Goal: Transaction & Acquisition: Purchase product/service

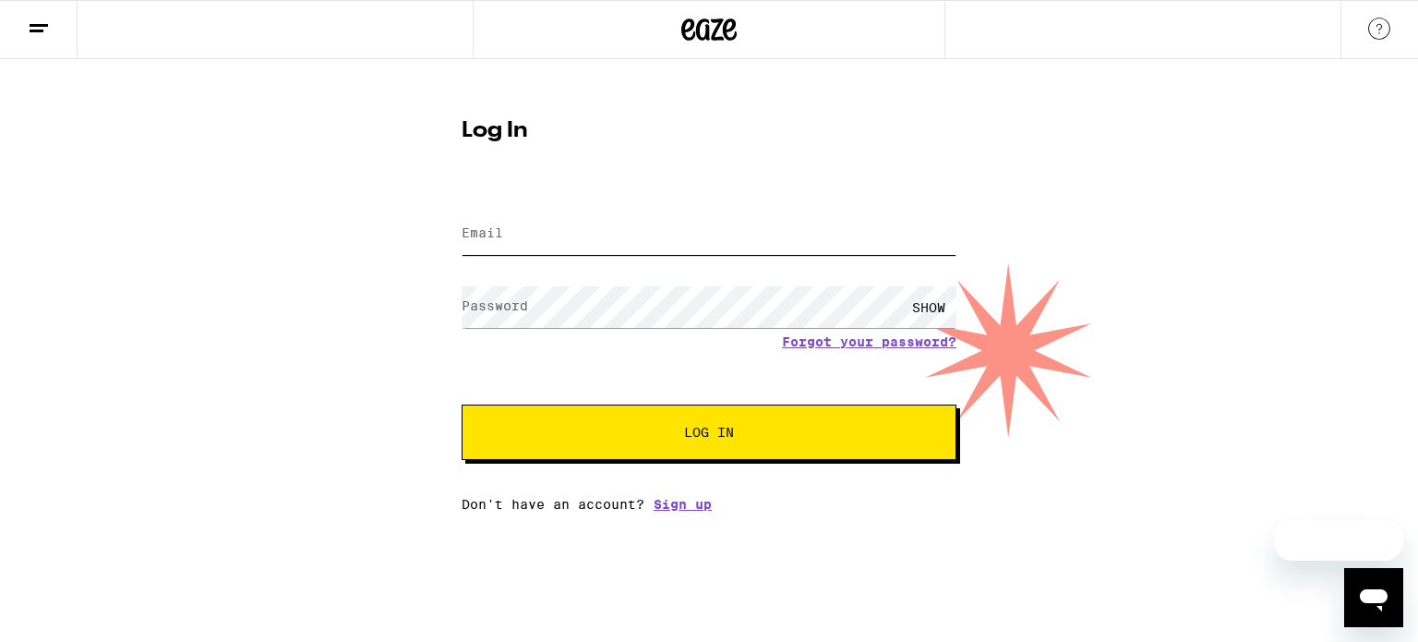
type input "[PERSON_NAME][EMAIL_ADDRESS][PERSON_NAME][DOMAIN_NAME]"
click at [598, 440] on button "Log In" at bounding box center [709, 431] width 495 height 55
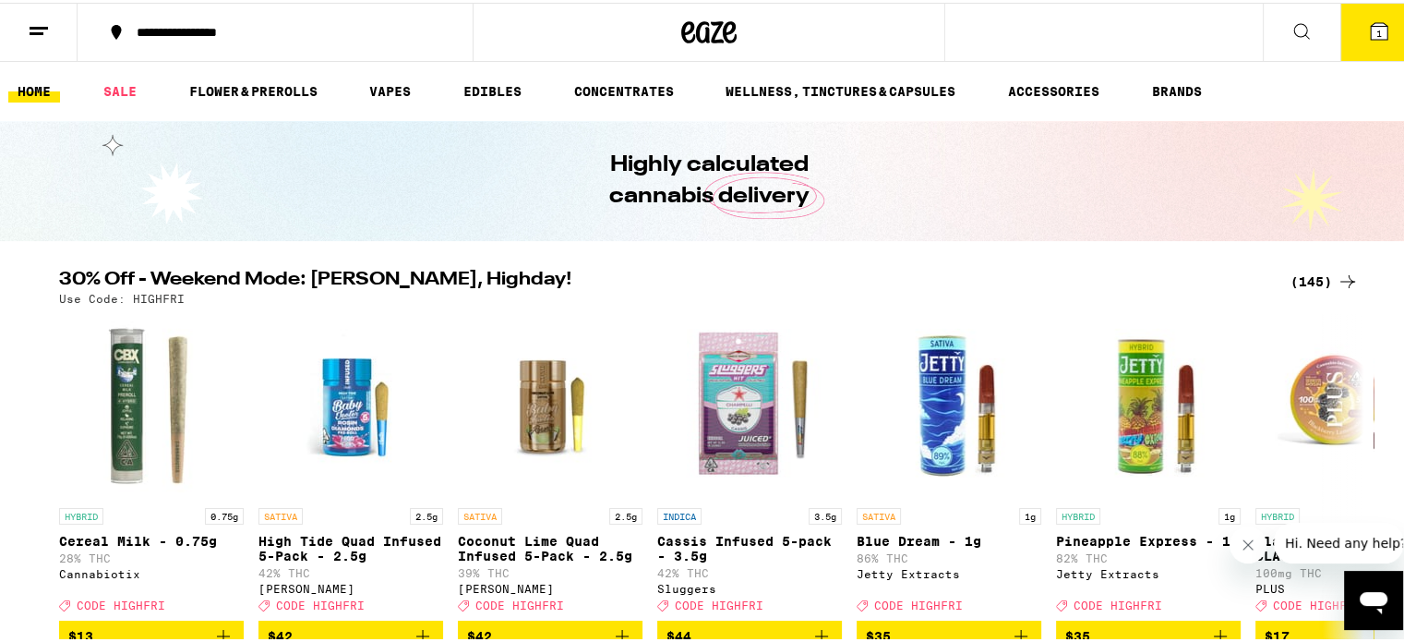
click at [1364, 43] on button "1" at bounding box center [1379, 29] width 78 height 57
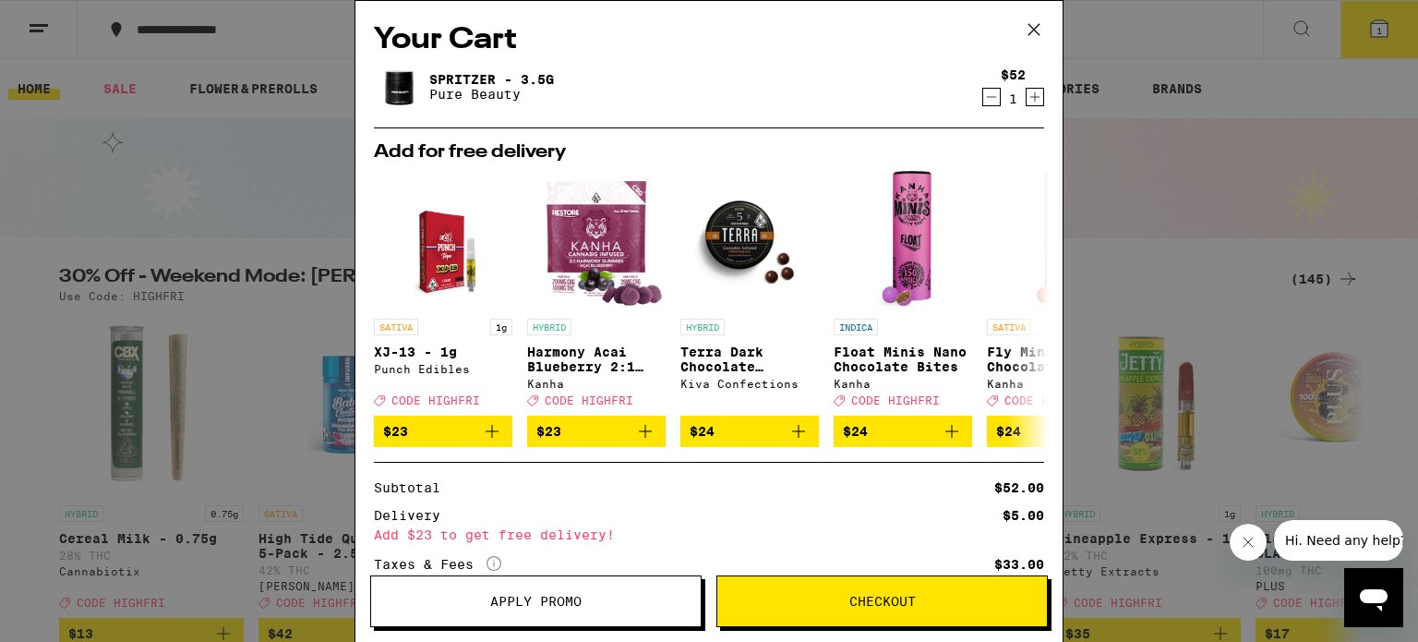
click at [983, 101] on icon "Decrement" at bounding box center [991, 97] width 17 height 22
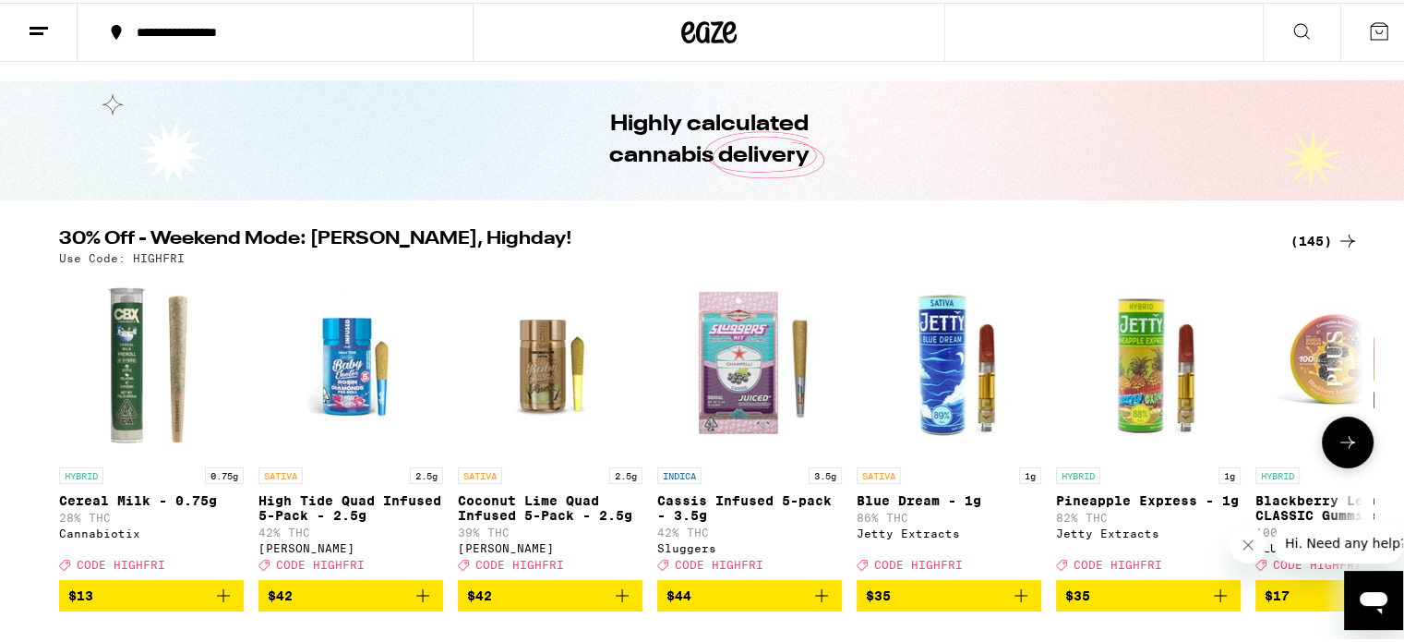
scroll to position [42, 0]
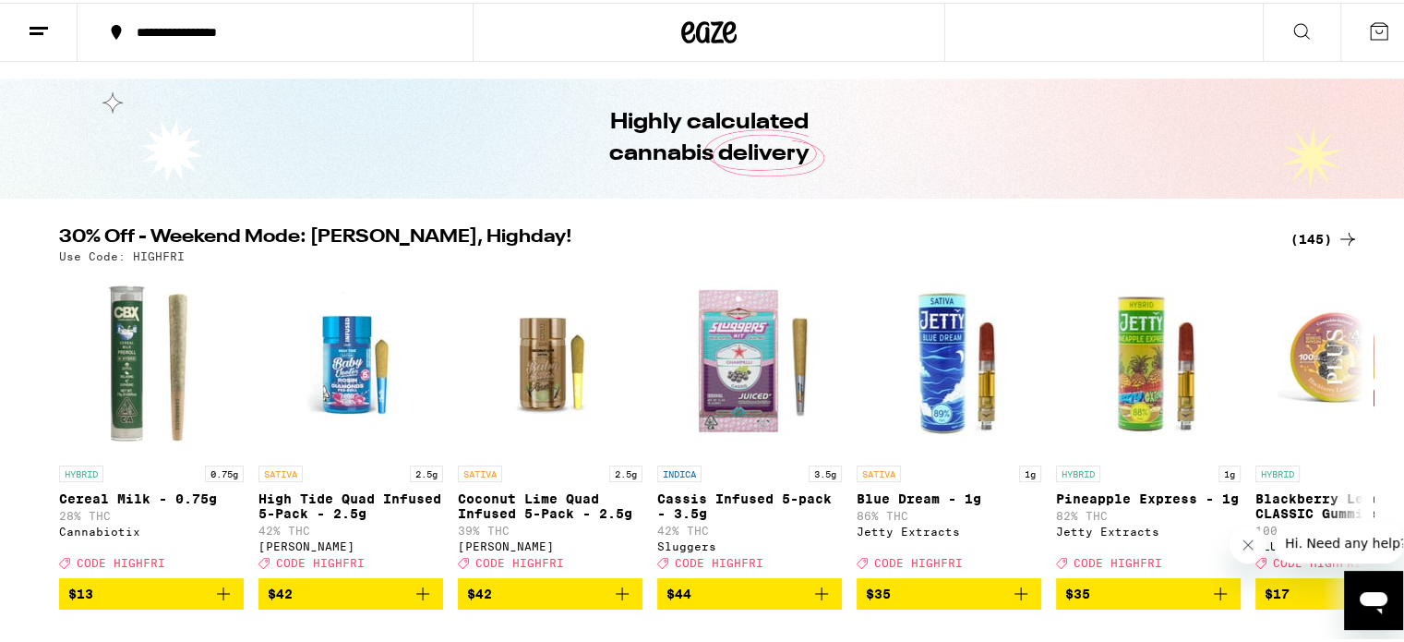
click at [1399, 489] on div "30% Off - Weekend Mode: [PERSON_NAME], Highday! (145) Use Code: HIGHFRI HYBRID …" at bounding box center [709, 415] width 1418 height 381
drag, startPoint x: 736, startPoint y: 614, endPoint x: 163, endPoint y: 489, distance: 585.7
click at [163, 489] on div "HYBRID 0.75g Cereal Milk - 0.75g 28% THC Cannabiotix Deal Created with Sketch. …" at bounding box center [708, 438] width 1329 height 338
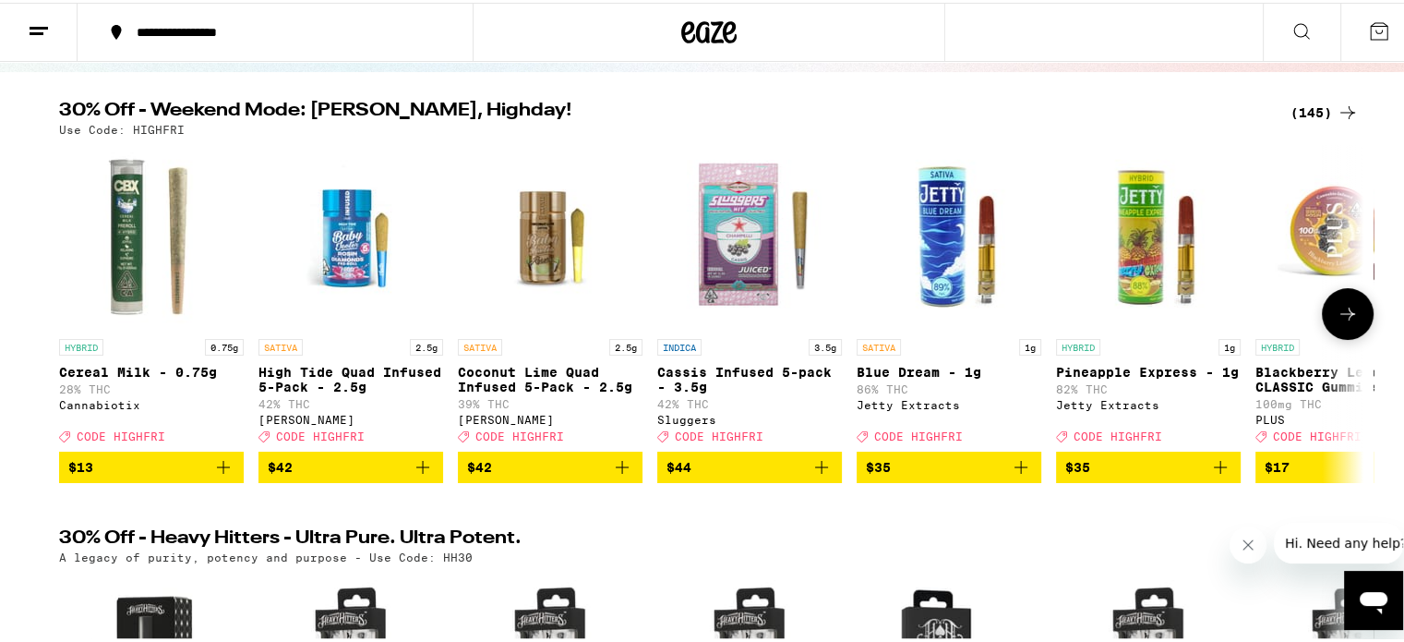
scroll to position [185, 0]
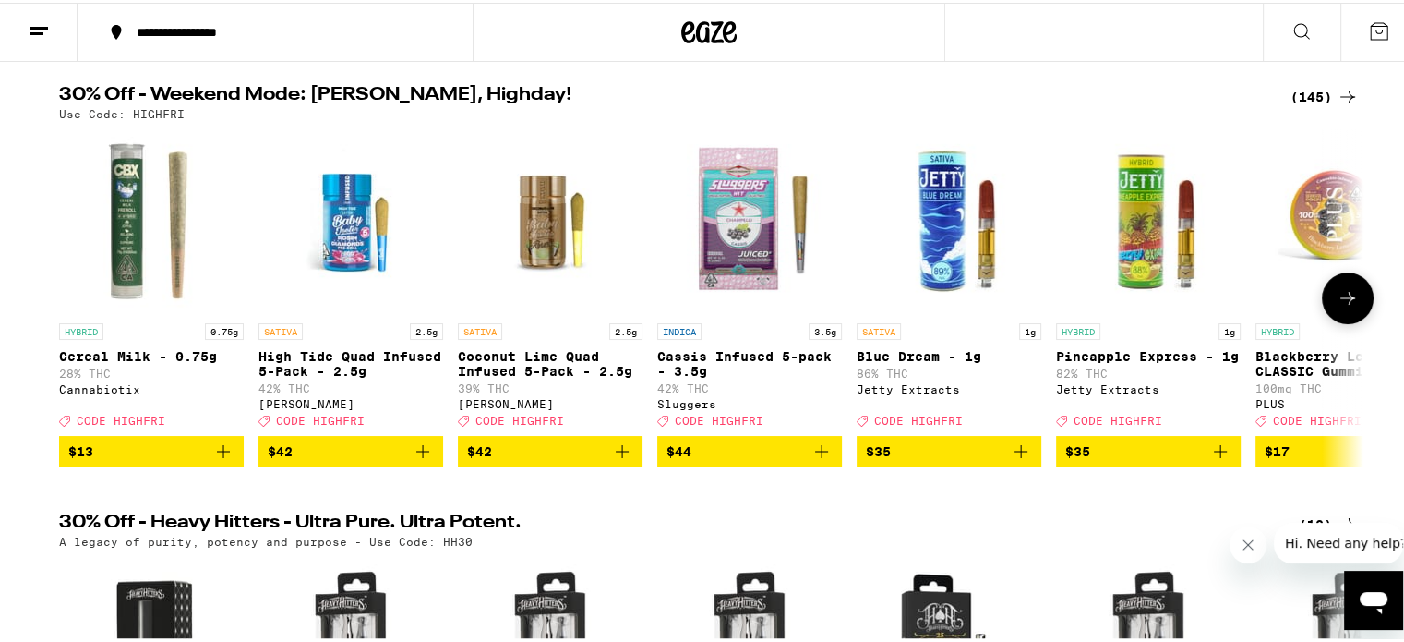
click at [225, 460] on icon "Add to bag" at bounding box center [223, 449] width 22 height 22
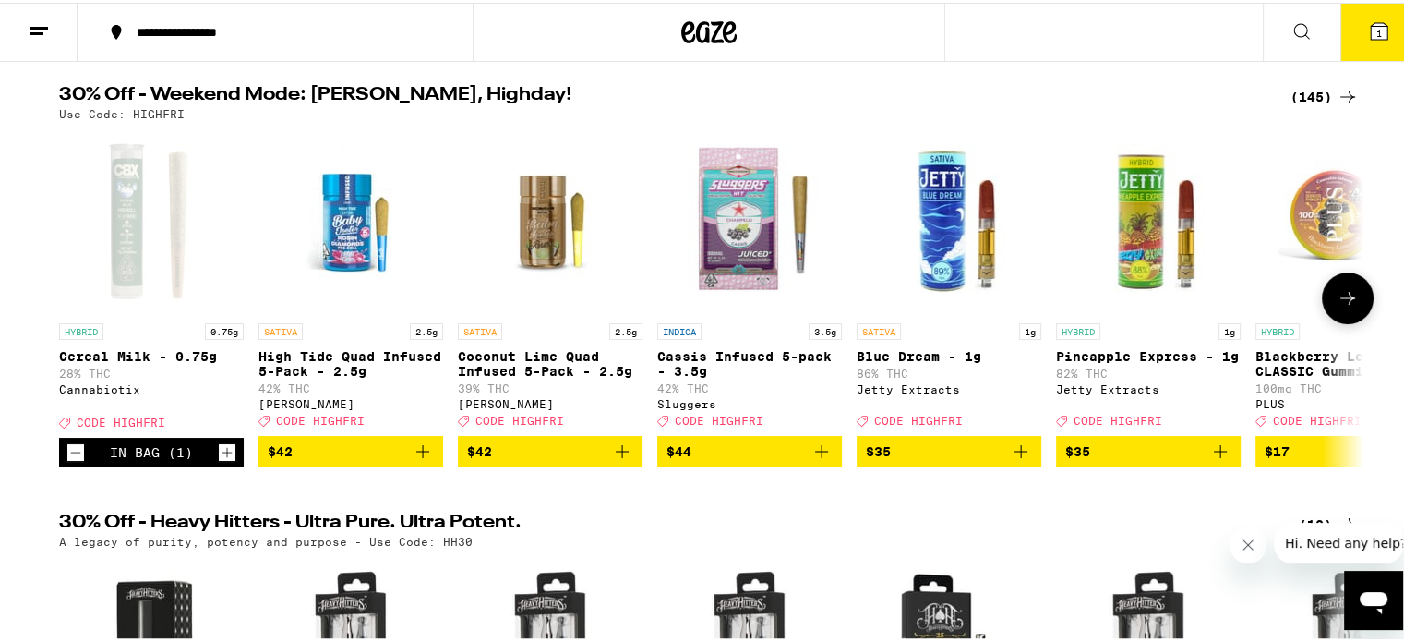
scroll to position [244, 0]
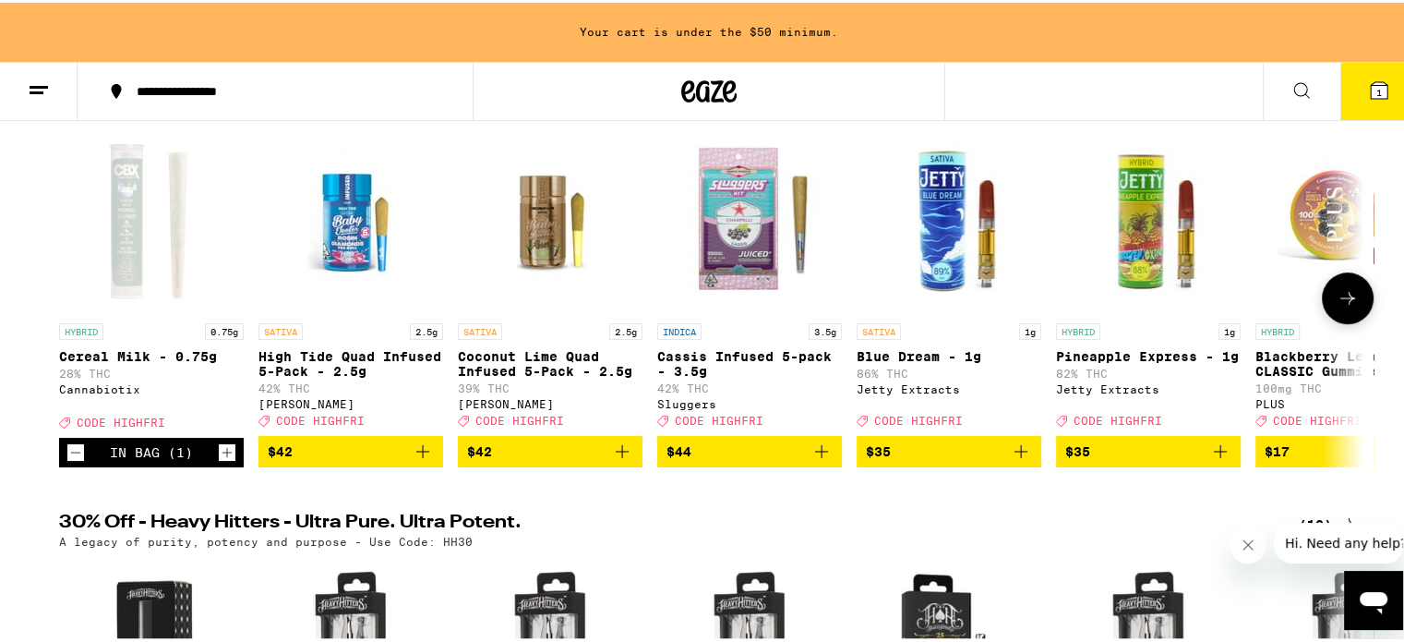
click at [225, 461] on icon "Increment" at bounding box center [227, 449] width 17 height 22
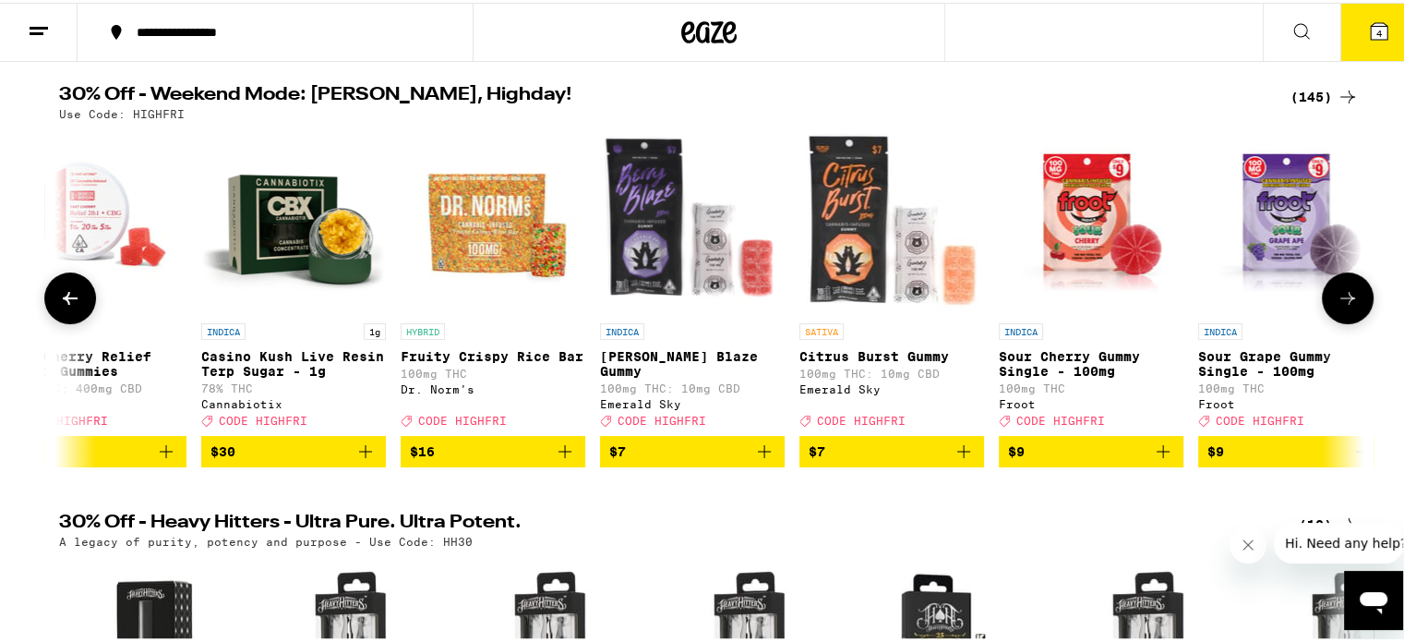
scroll to position [0, 1853]
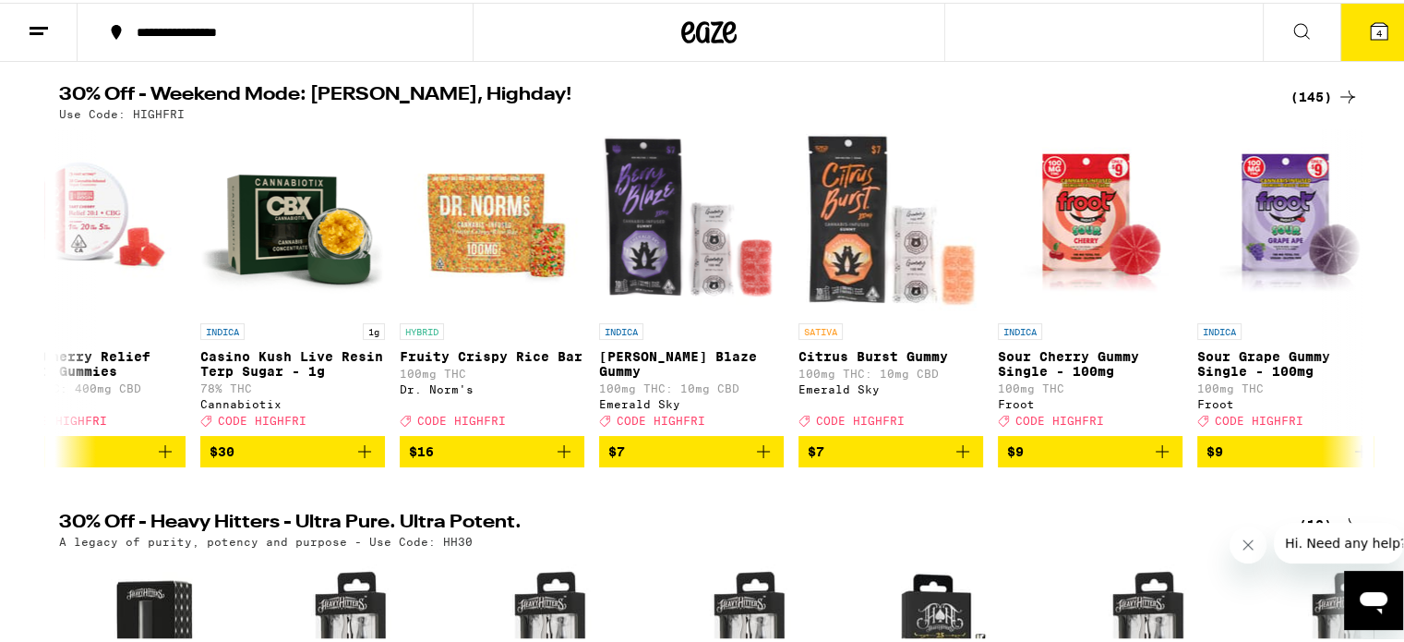
click at [1337, 91] on icon at bounding box center [1348, 94] width 22 height 22
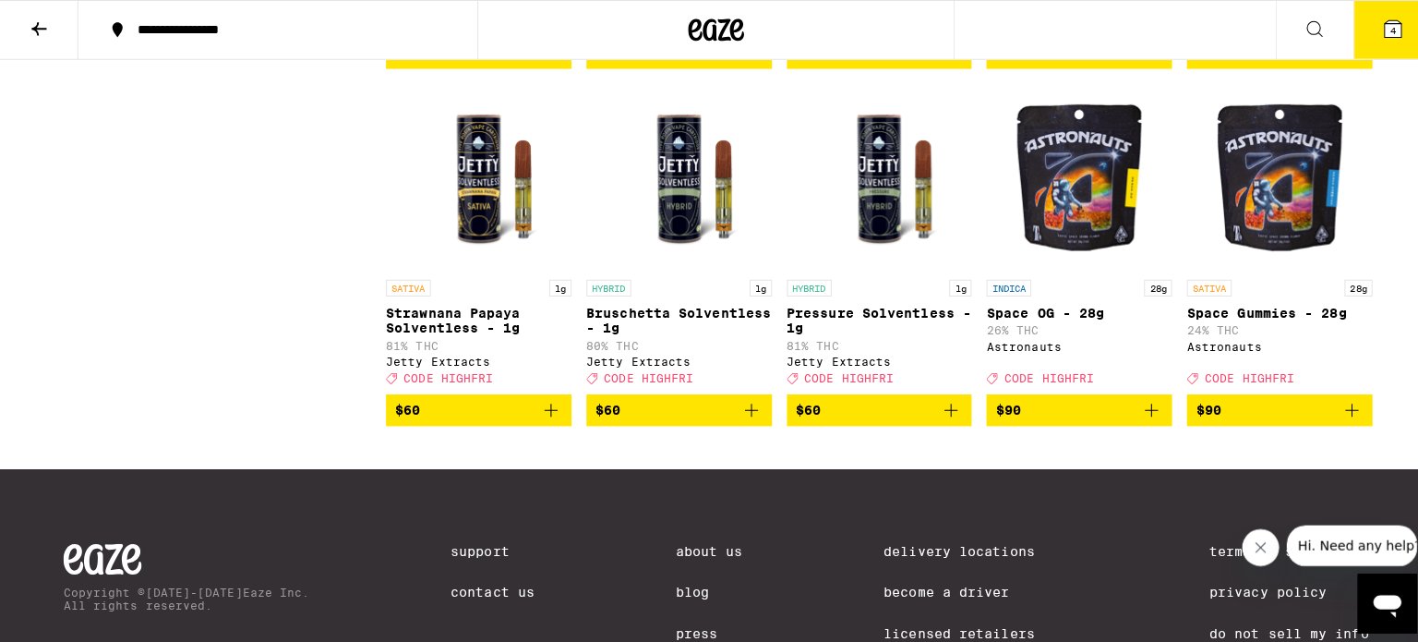
scroll to position [10058, 0]
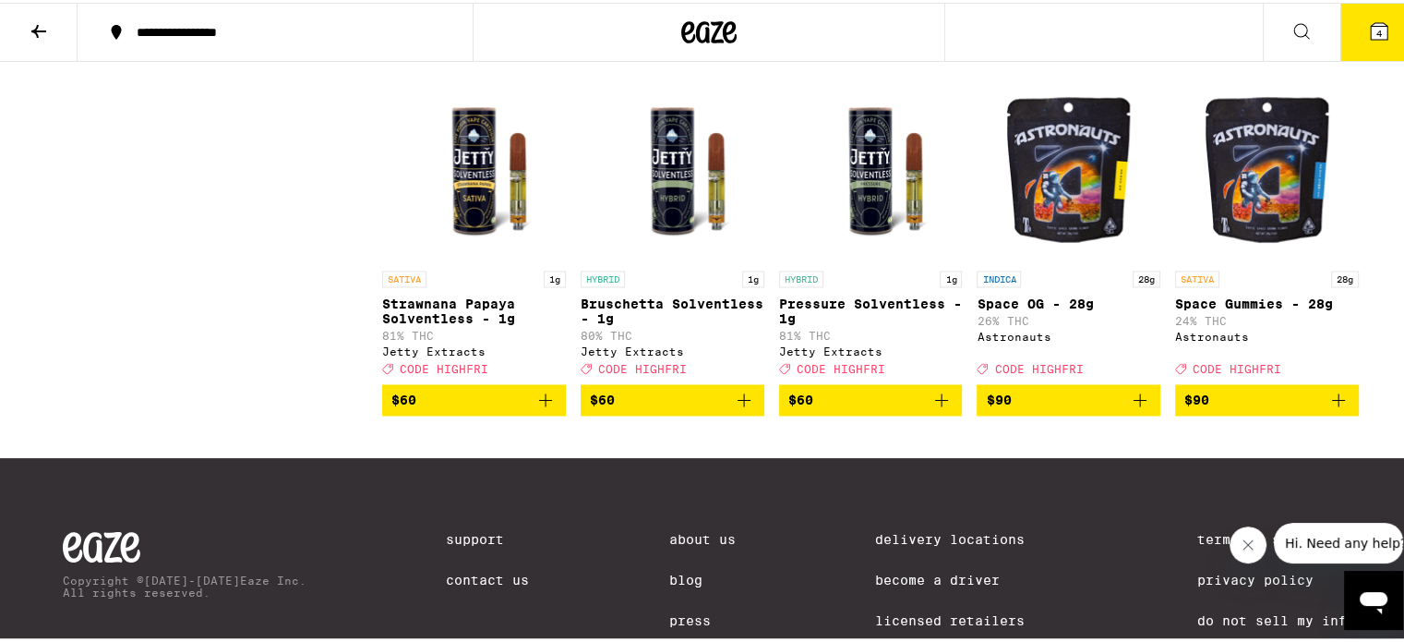
click at [1340, 58] on div "4" at bounding box center [1340, 29] width 155 height 59
click at [1349, 29] on button "4" at bounding box center [1379, 29] width 78 height 57
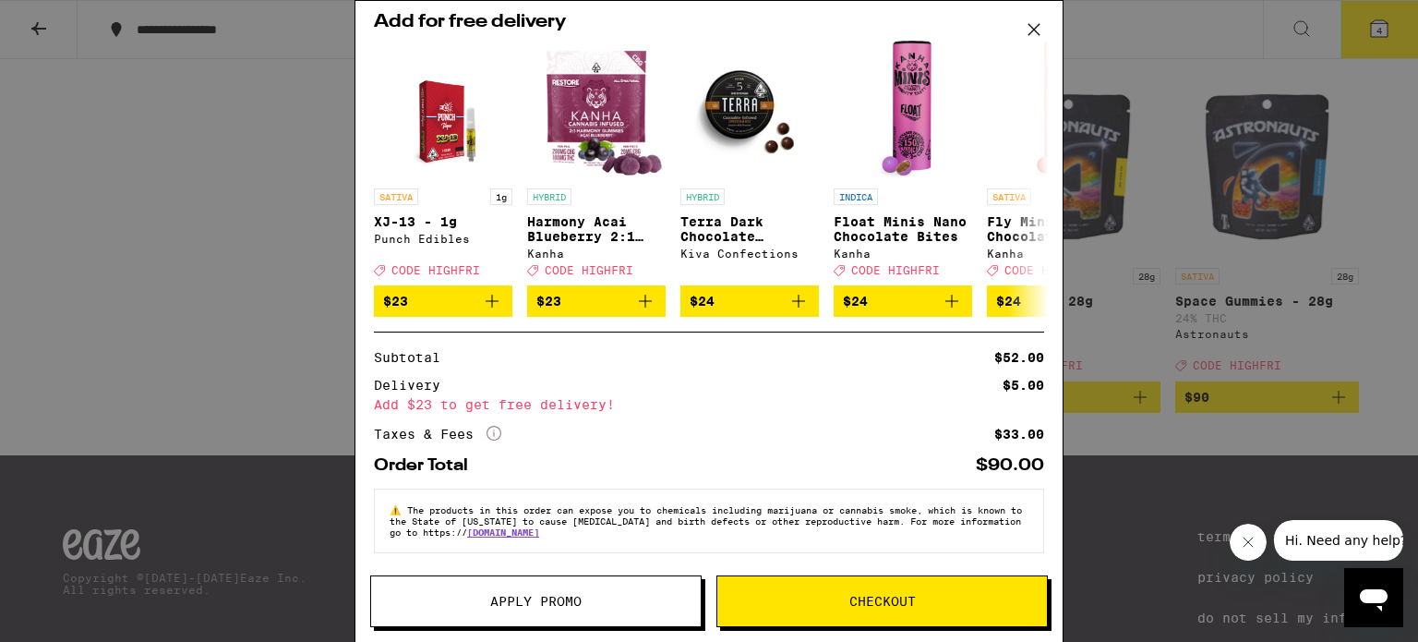
scroll to position [140, 0]
click at [585, 593] on button "Apply Promo" at bounding box center [535, 601] width 331 height 52
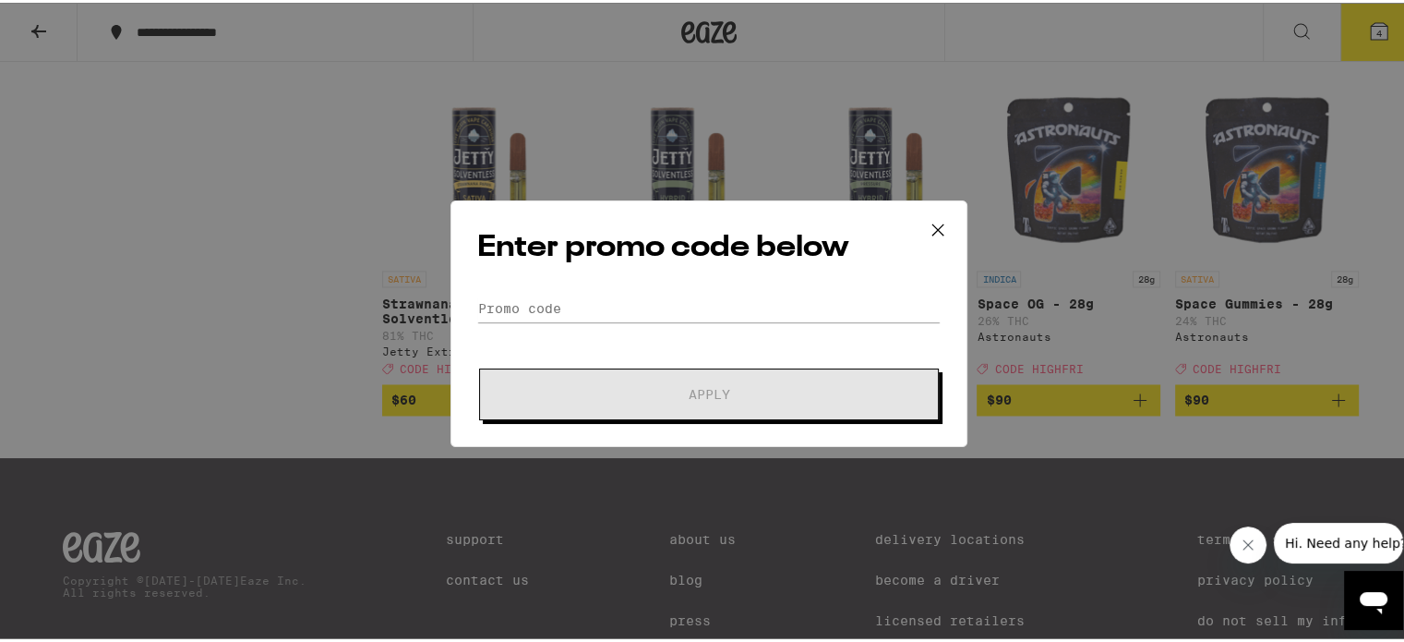
click at [620, 281] on div "Enter promo code below Promo Code Apply" at bounding box center [708, 321] width 517 height 246
click at [630, 298] on input "Promo Code" at bounding box center [708, 306] width 463 height 28
click at [935, 228] on icon at bounding box center [938, 227] width 28 height 28
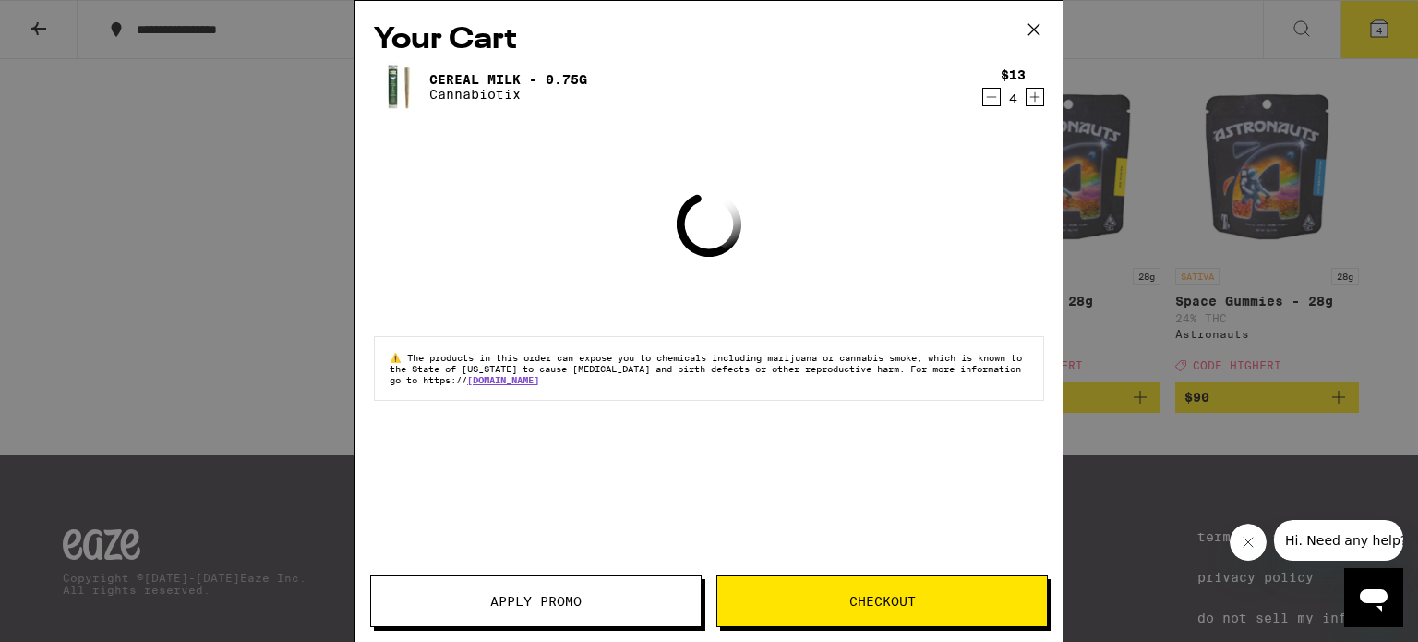
click at [992, 102] on icon "Decrement" at bounding box center [991, 97] width 17 height 22
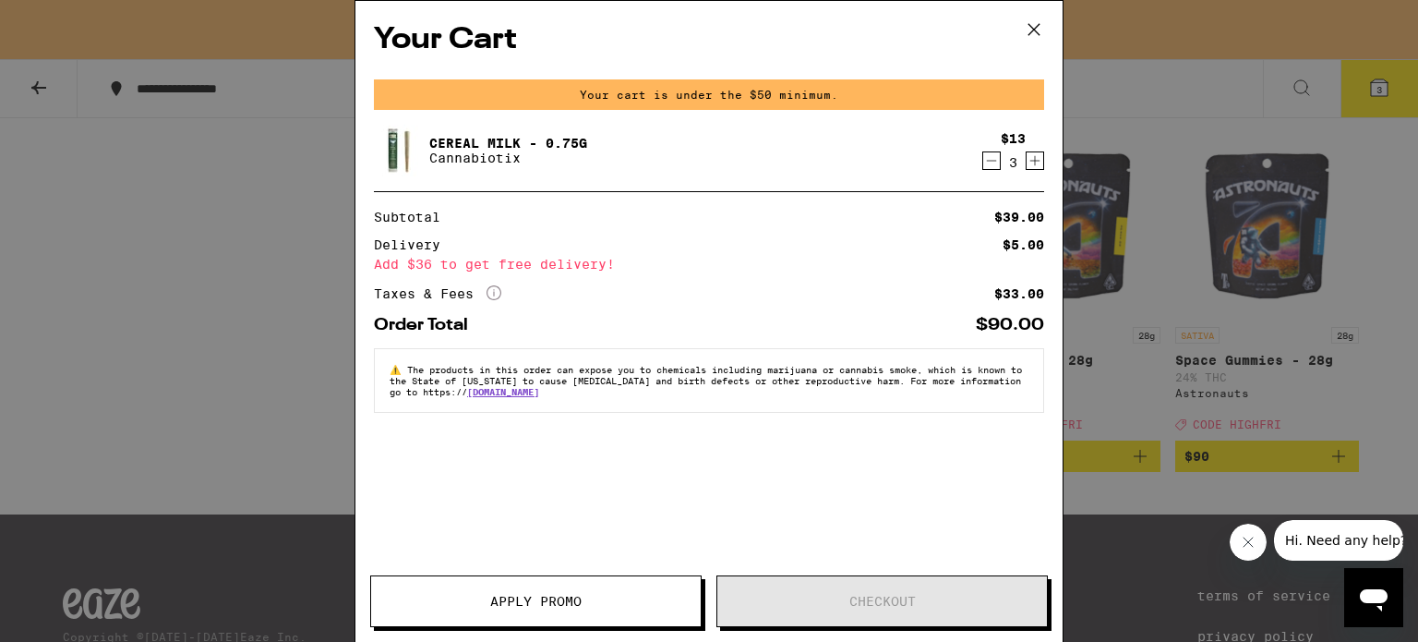
scroll to position [10117, 0]
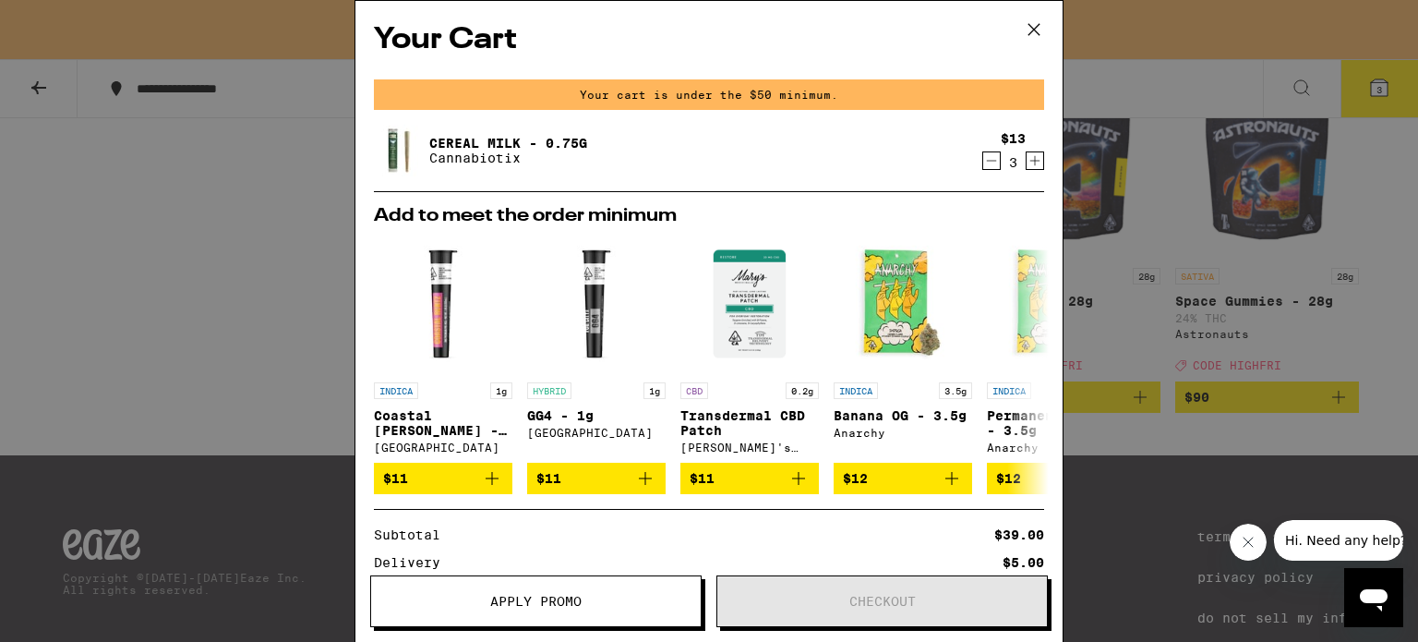
click at [983, 166] on icon "Decrement" at bounding box center [991, 161] width 17 height 22
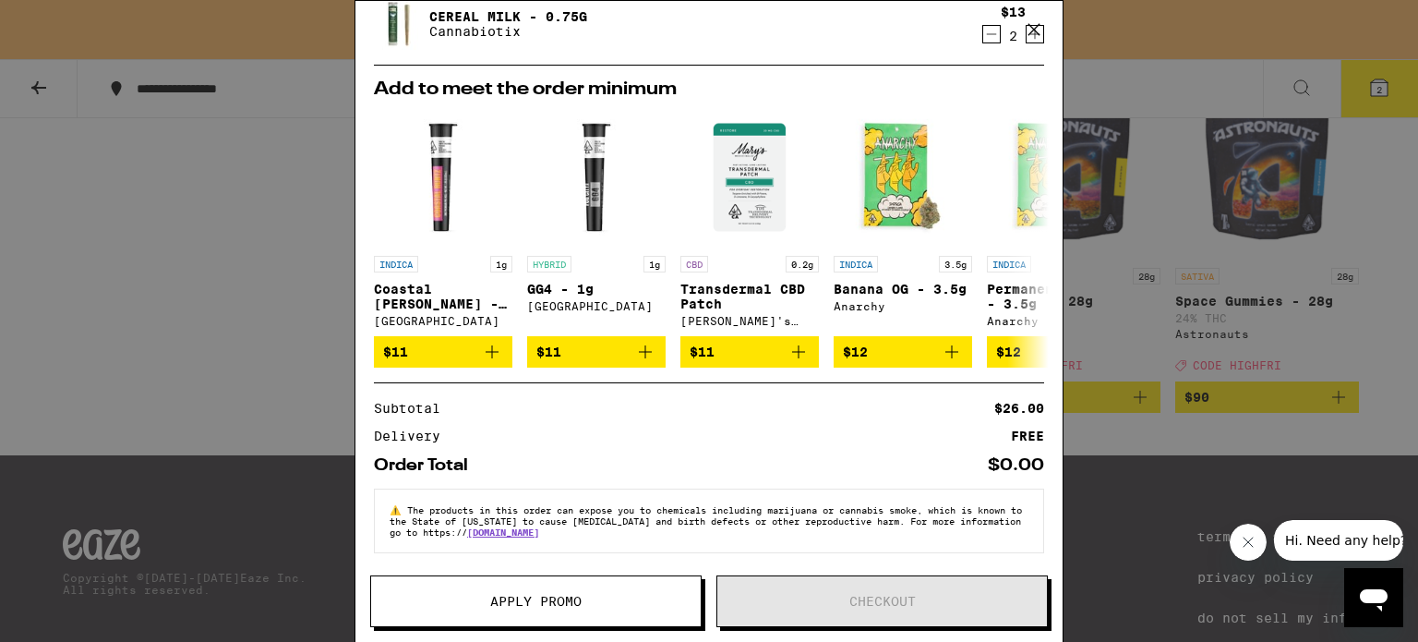
click at [586, 605] on span "Apply Promo" at bounding box center [536, 600] width 330 height 13
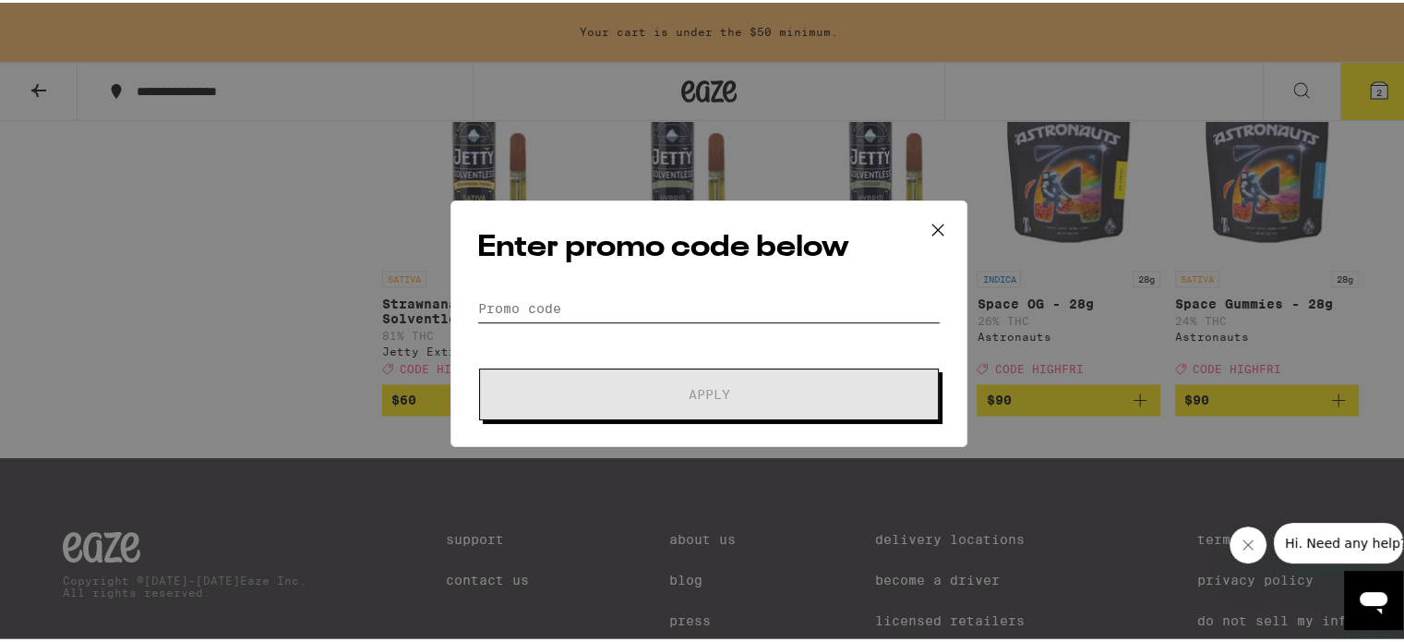
click at [626, 294] on input "Promo Code" at bounding box center [708, 306] width 463 height 28
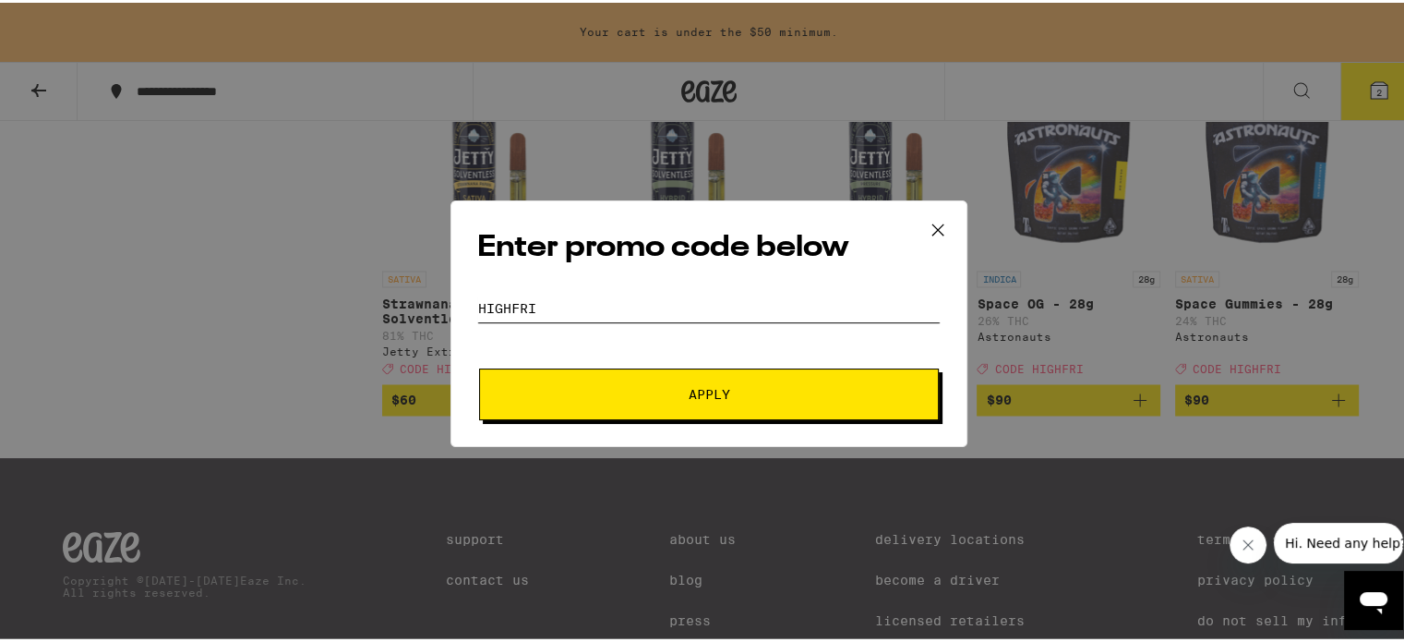
type input "HIghFri"
click at [479, 366] on button "Apply" at bounding box center [709, 392] width 460 height 52
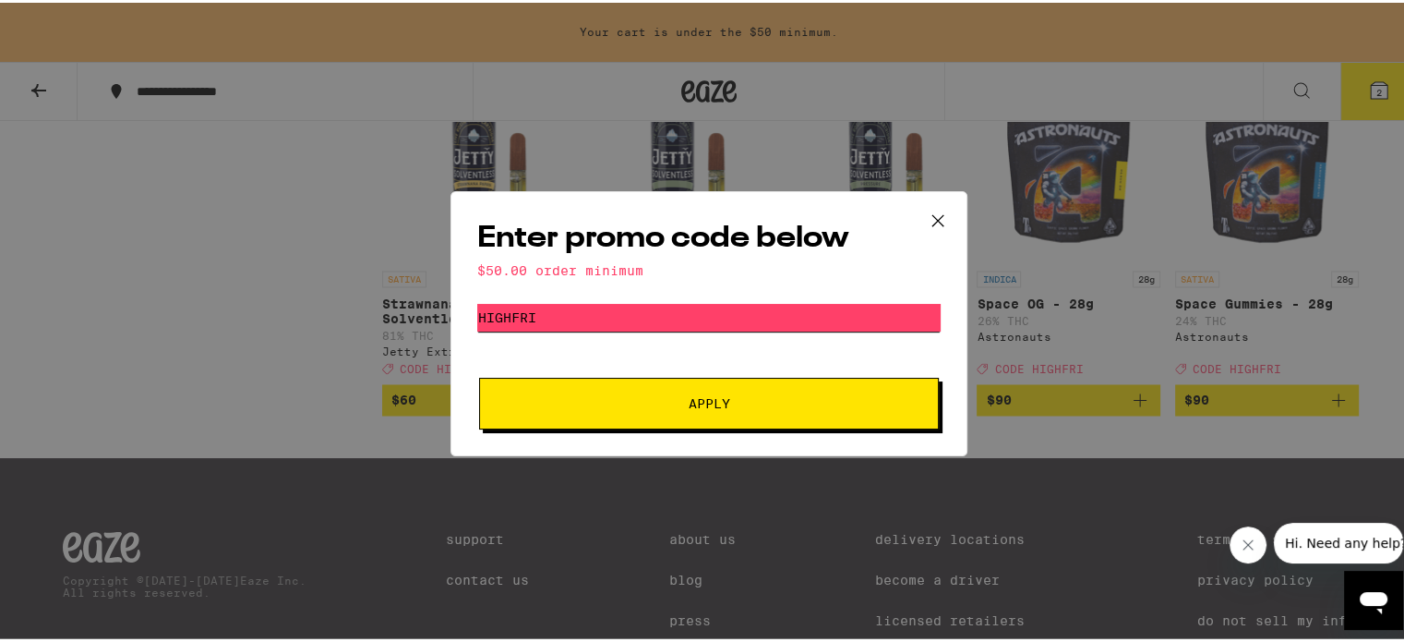
click at [561, 316] on input "HIghFri" at bounding box center [708, 315] width 463 height 28
click at [673, 400] on span "Apply" at bounding box center [709, 400] width 332 height 13
click at [932, 218] on icon at bounding box center [937, 217] width 11 height 11
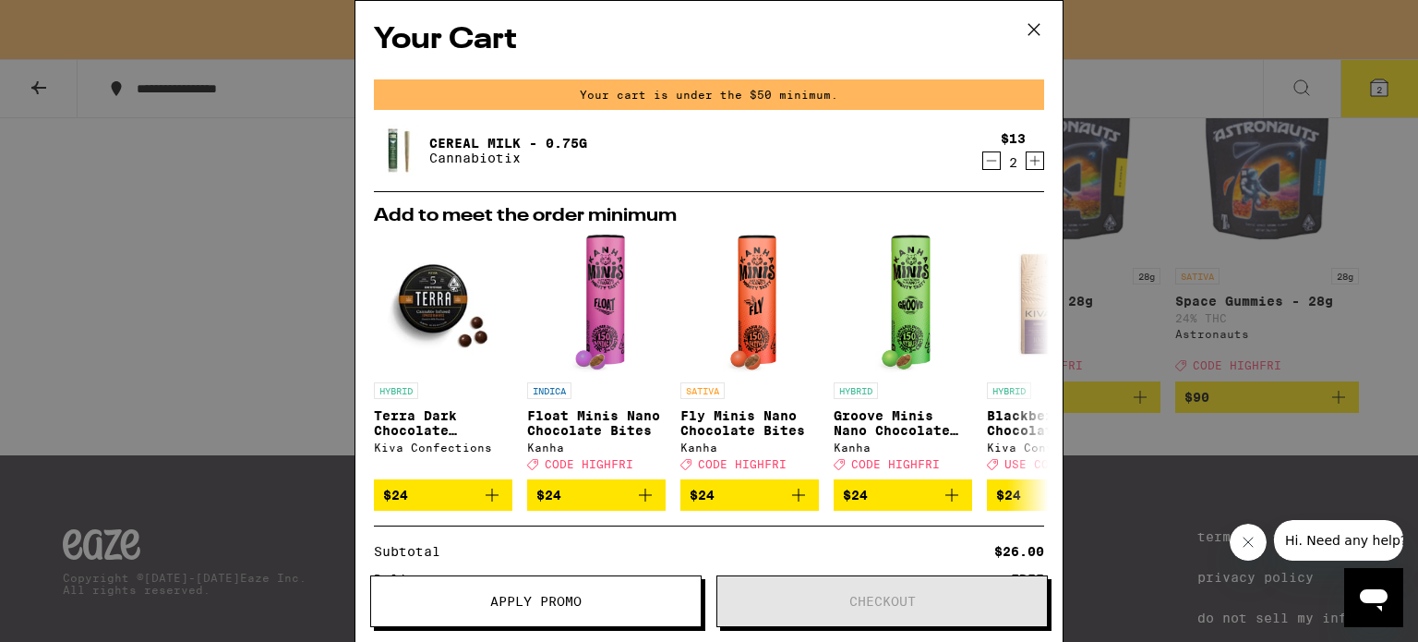
click at [1026, 161] on icon "Increment" at bounding box center [1034, 161] width 17 height 22
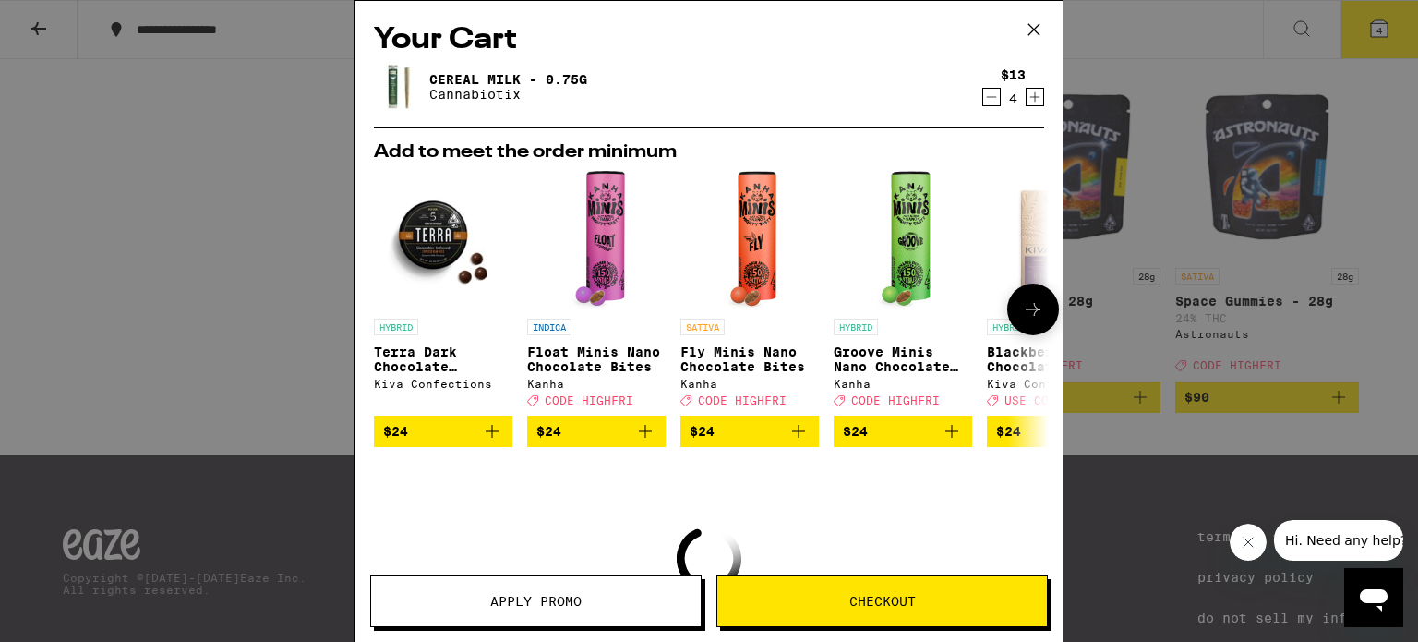
scroll to position [140, 0]
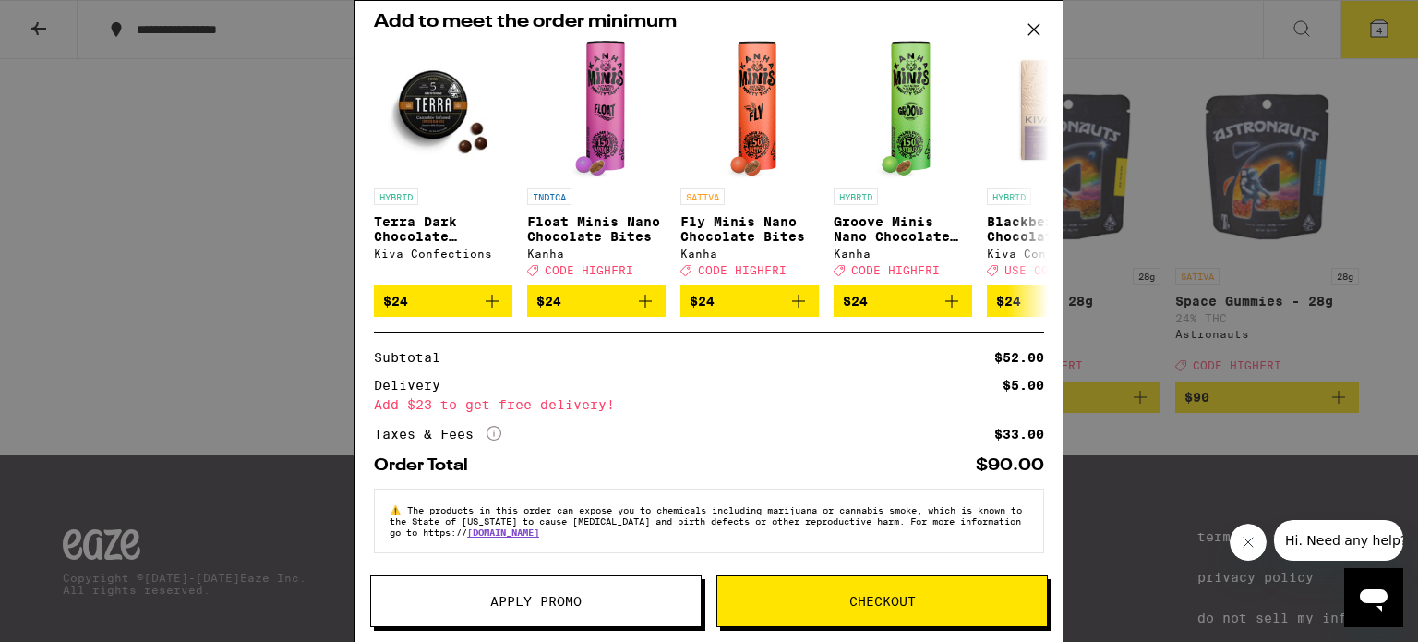
click at [555, 615] on button "Apply Promo" at bounding box center [535, 601] width 331 height 52
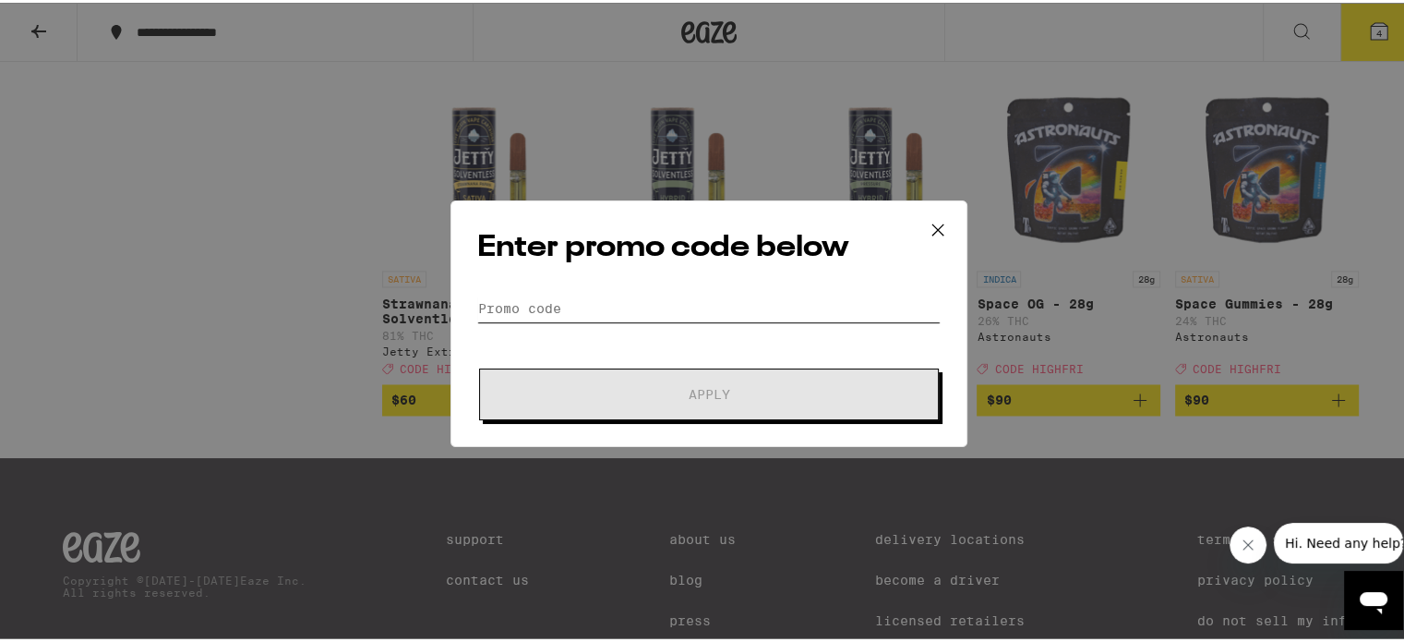
click at [609, 309] on input "Promo Code" at bounding box center [708, 306] width 463 height 28
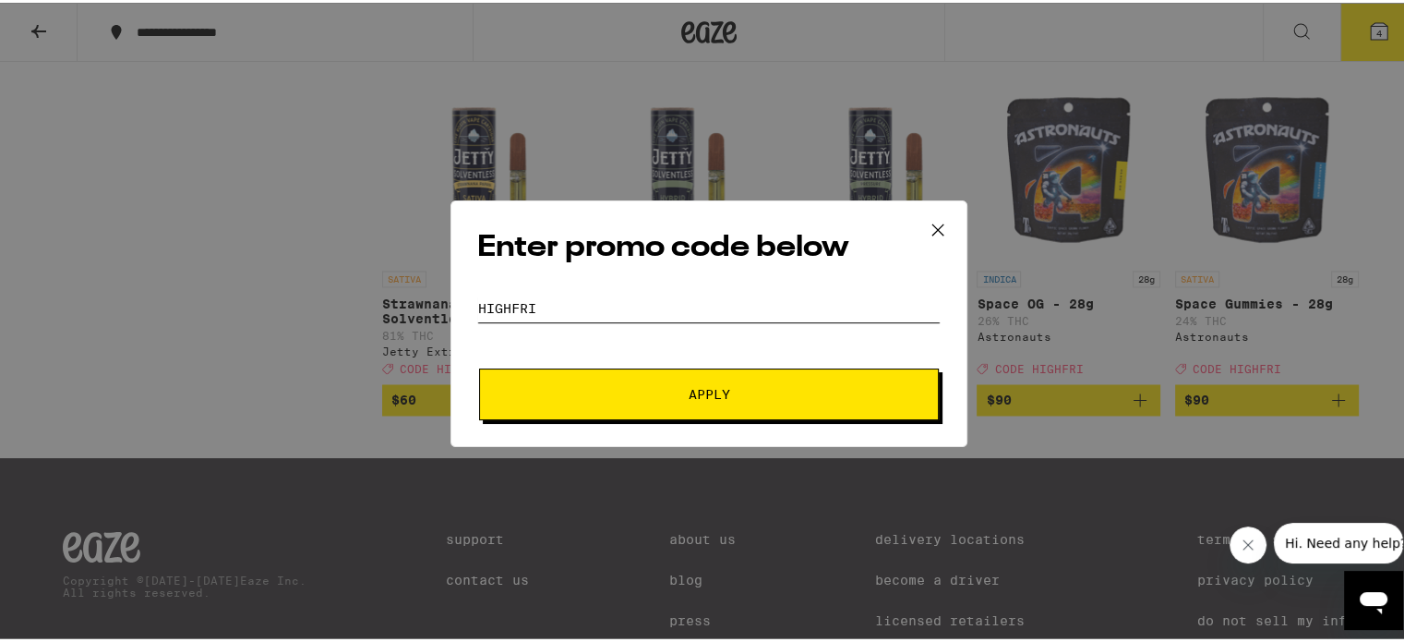
type input "HighFRi"
click at [479, 366] on button "Apply" at bounding box center [709, 392] width 460 height 52
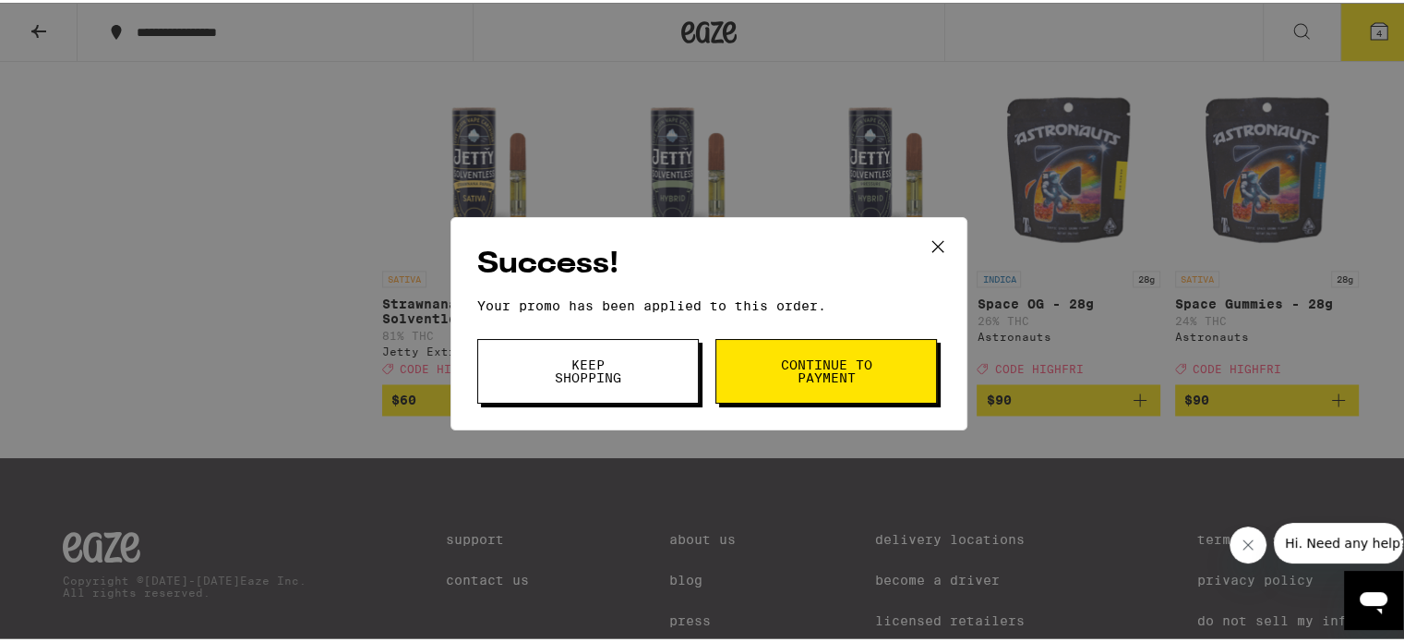
click at [936, 234] on icon at bounding box center [938, 244] width 28 height 28
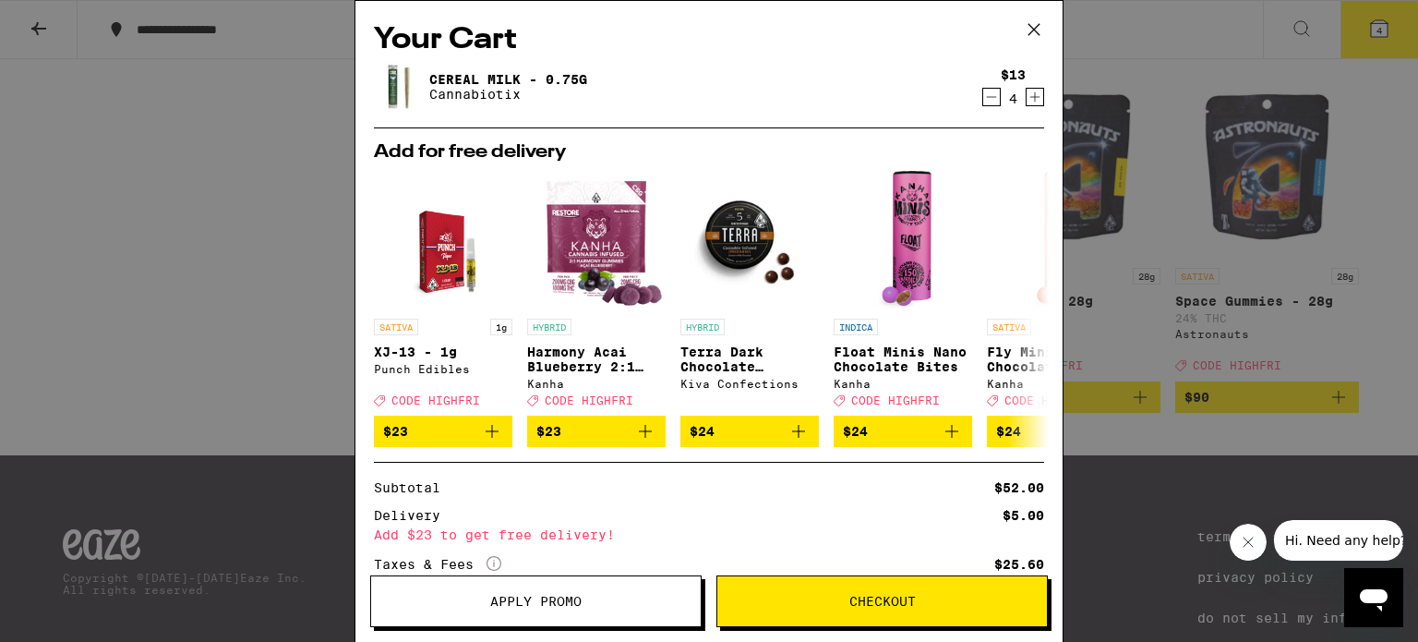
click at [987, 97] on icon "Decrement" at bounding box center [992, 97] width 10 height 0
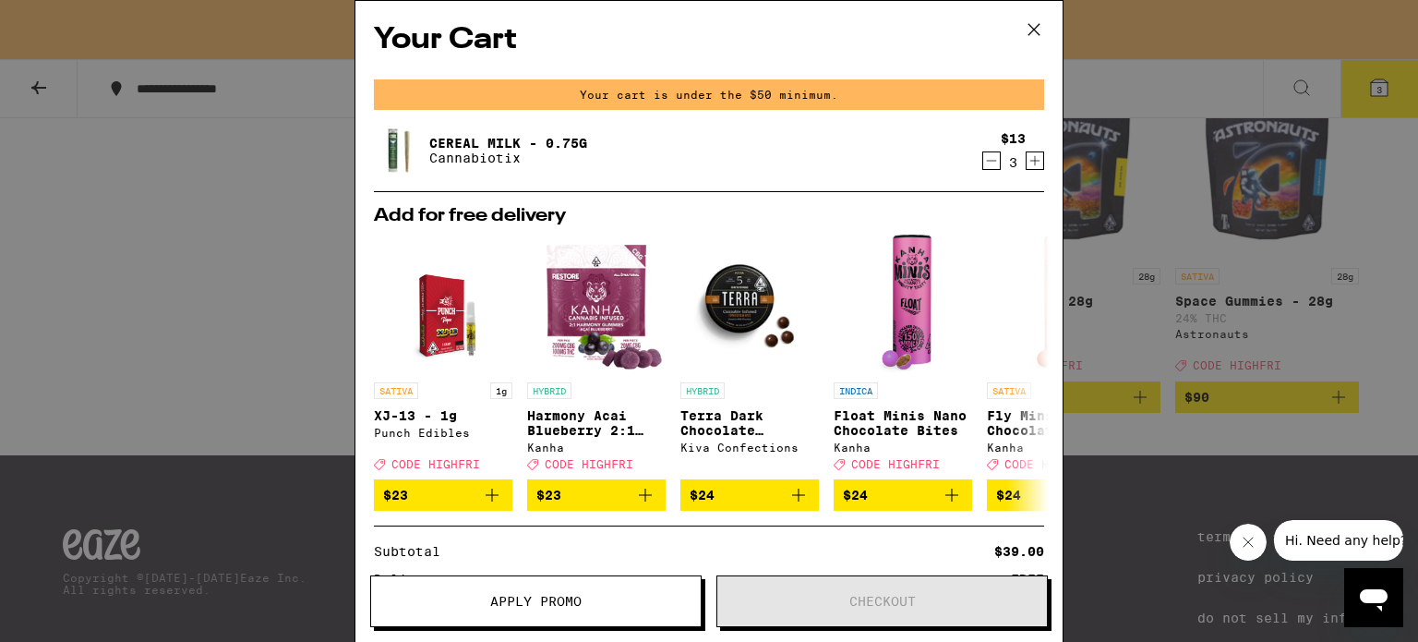
click at [1026, 162] on icon "Increment" at bounding box center [1034, 161] width 17 height 22
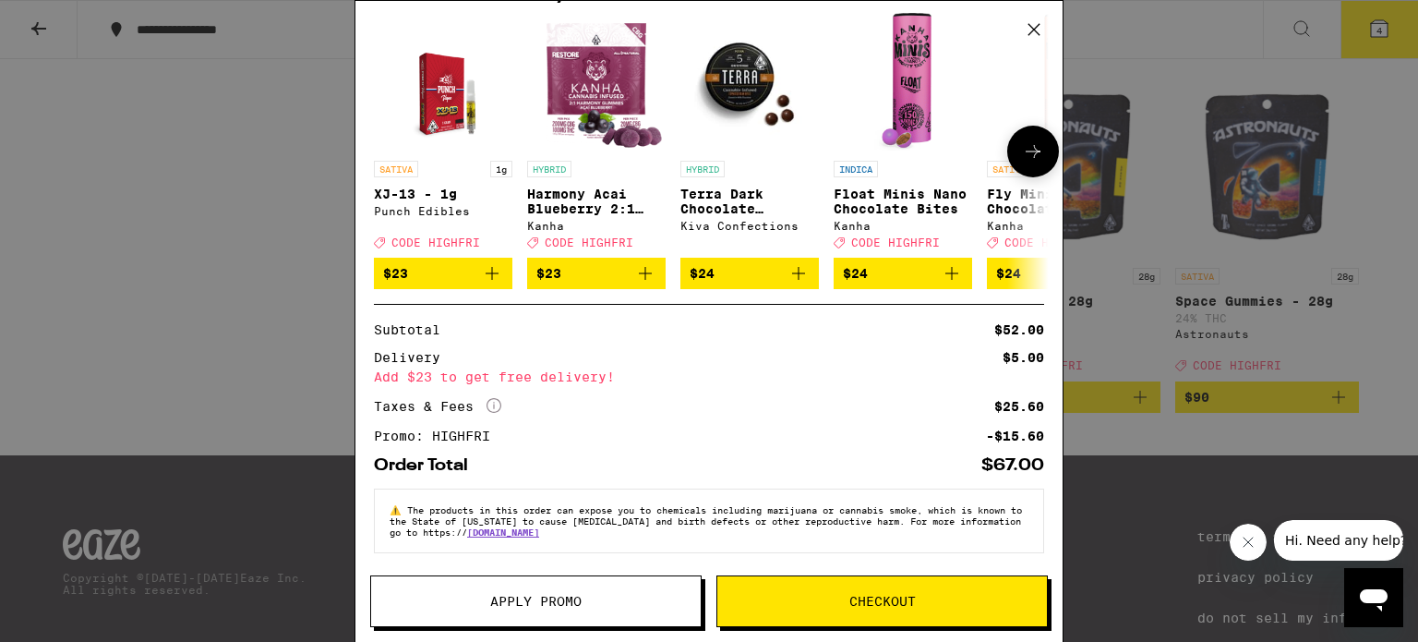
scroll to position [0, 0]
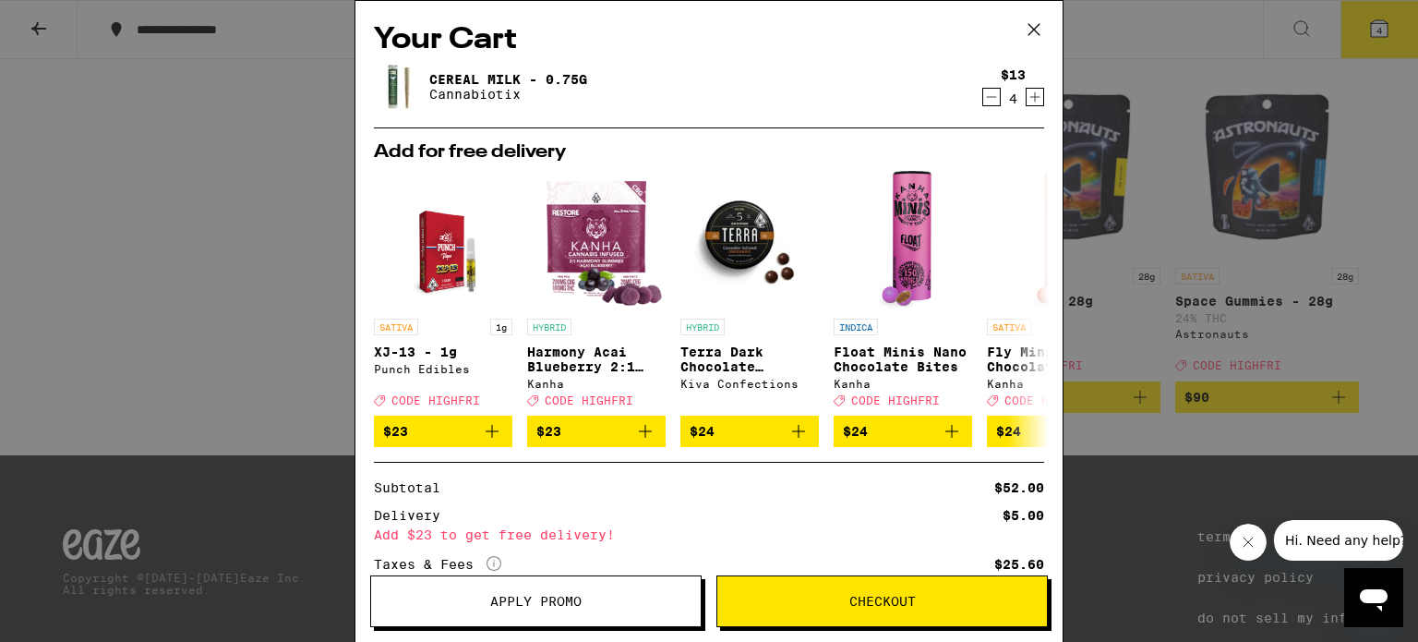
click at [1026, 95] on icon "Increment" at bounding box center [1034, 97] width 17 height 22
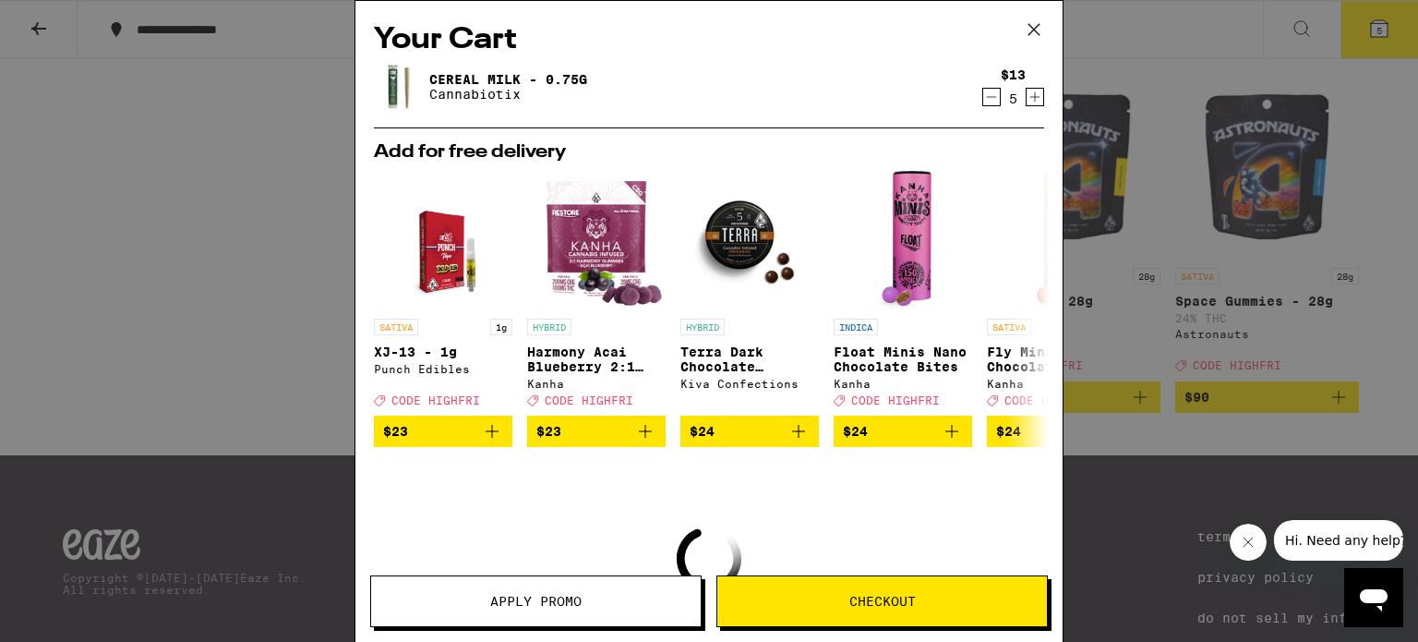
click at [1026, 96] on icon "Increment" at bounding box center [1034, 97] width 17 height 22
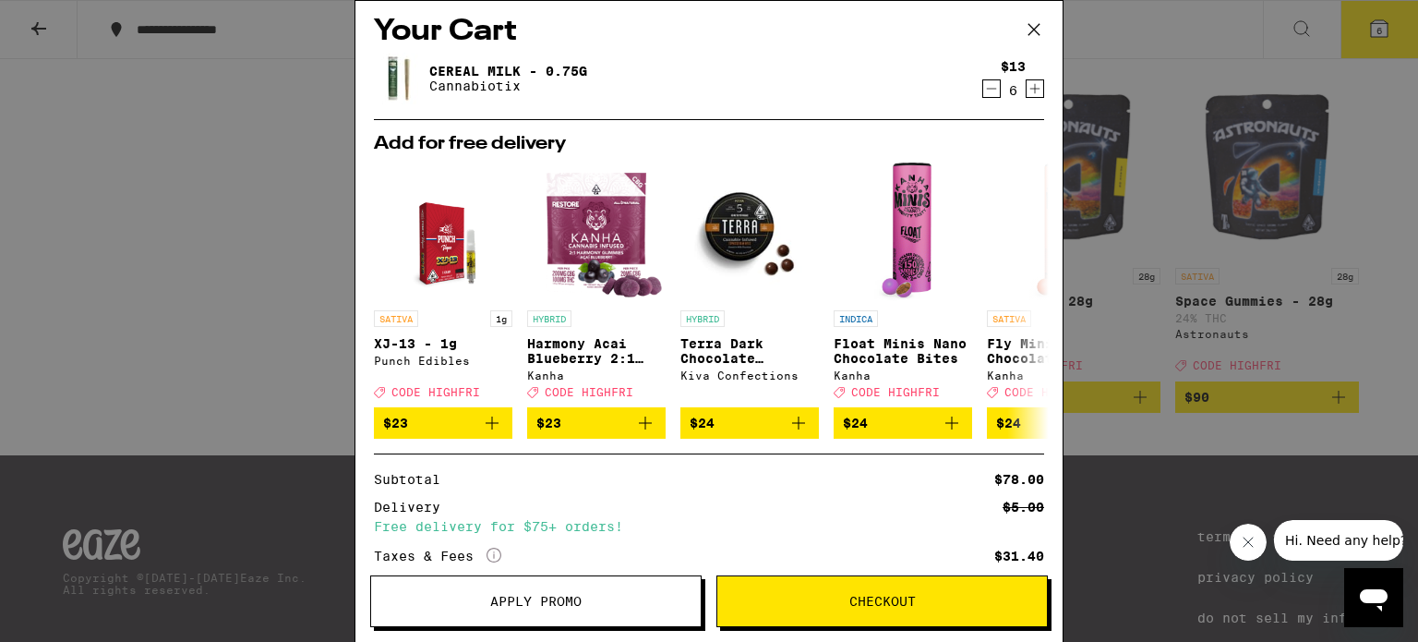
scroll to position [3, 0]
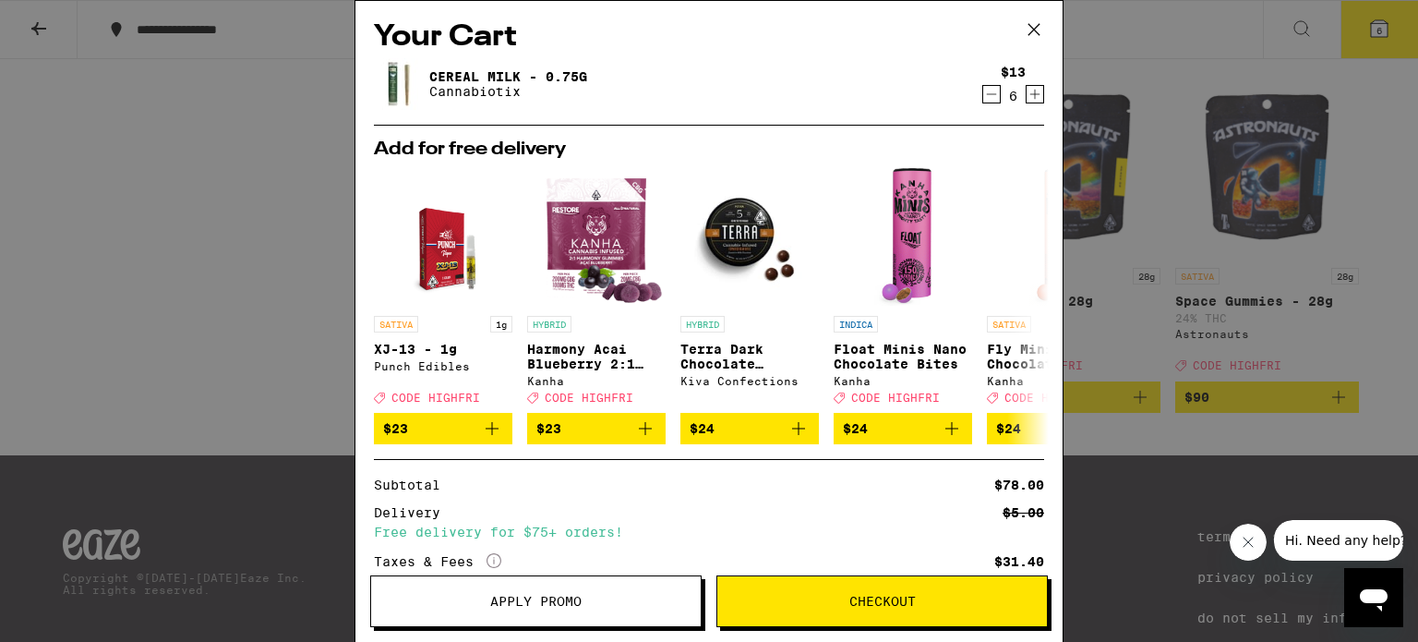
click at [983, 87] on icon "Decrement" at bounding box center [991, 94] width 17 height 22
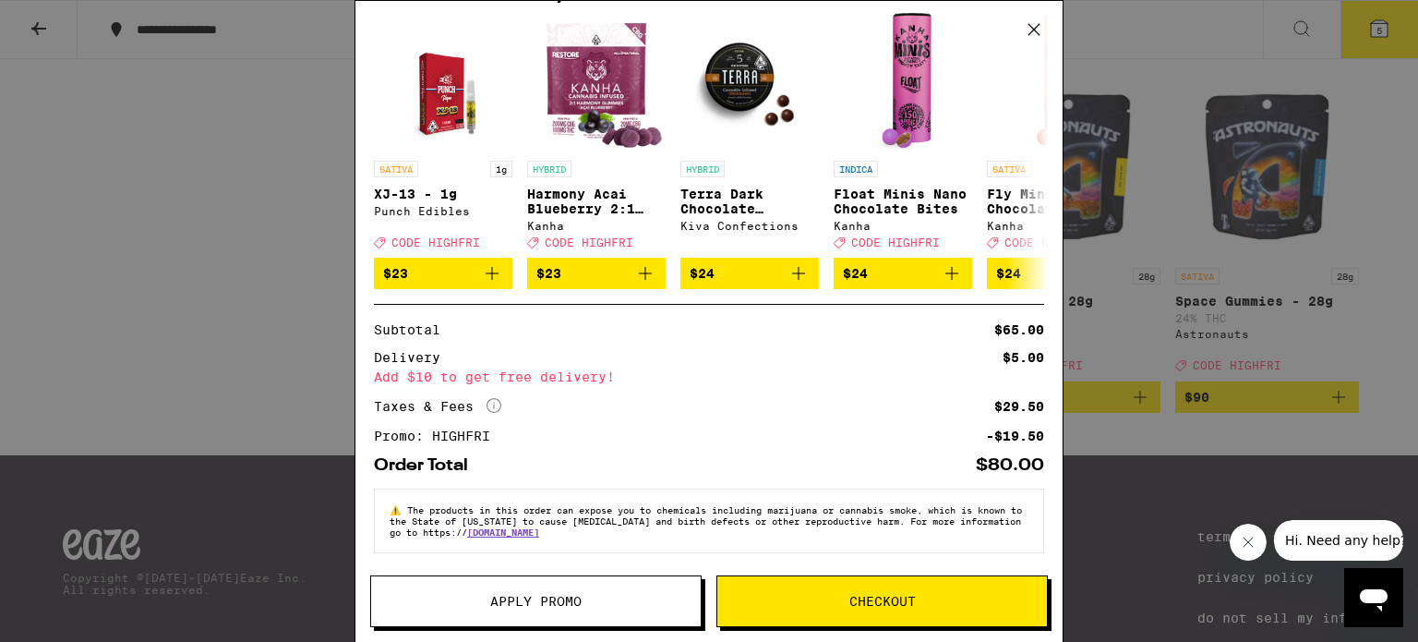
scroll to position [0, 0]
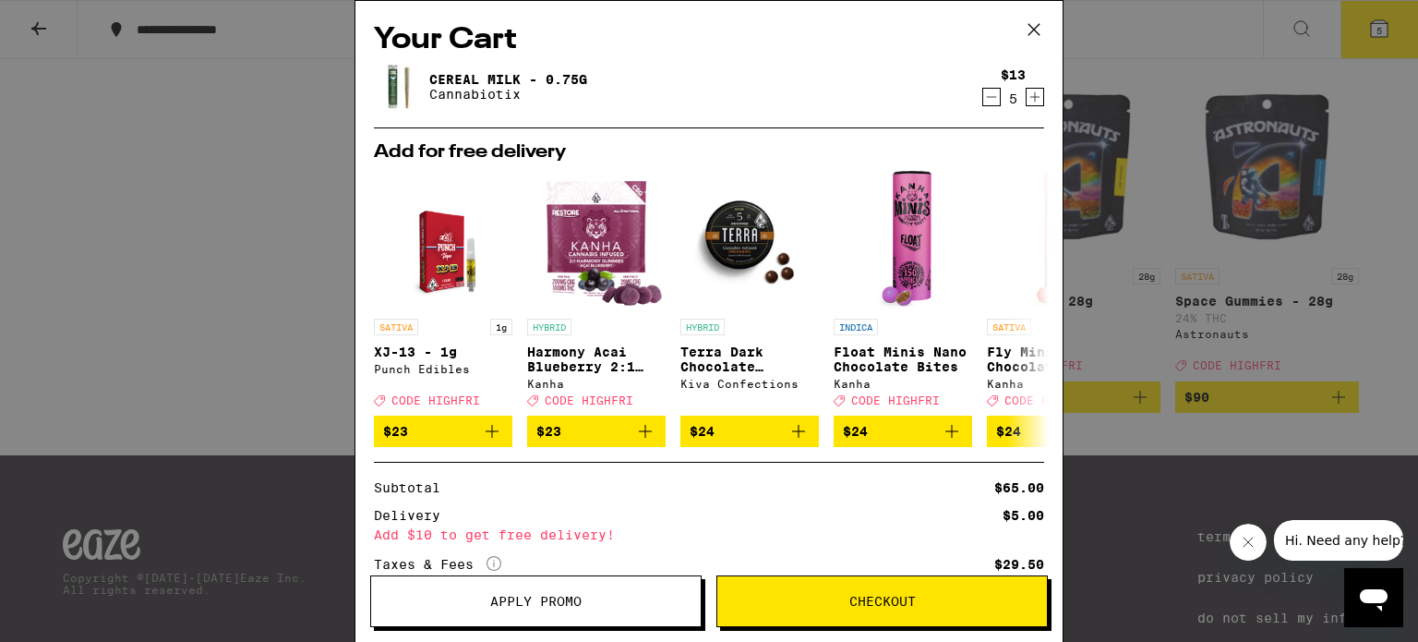
click at [983, 103] on icon "Decrement" at bounding box center [991, 97] width 17 height 22
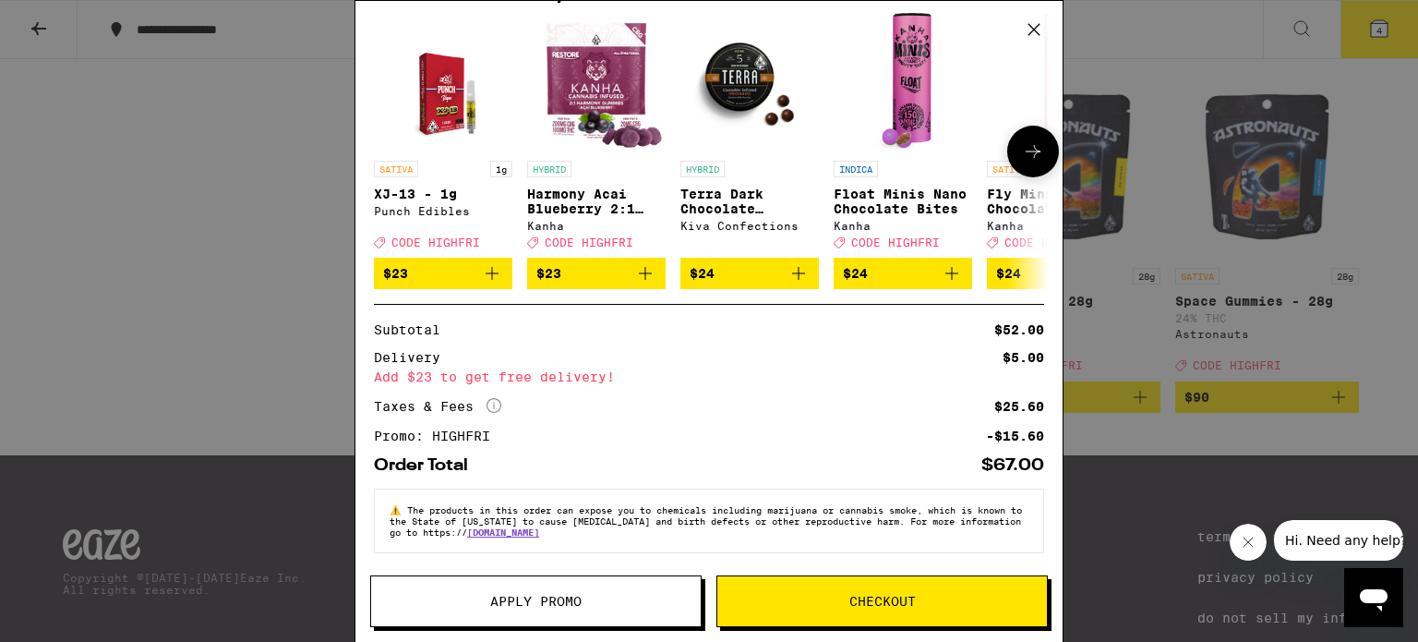
scroll to position [167, 0]
click at [882, 594] on span "Checkout" at bounding box center [882, 600] width 66 height 13
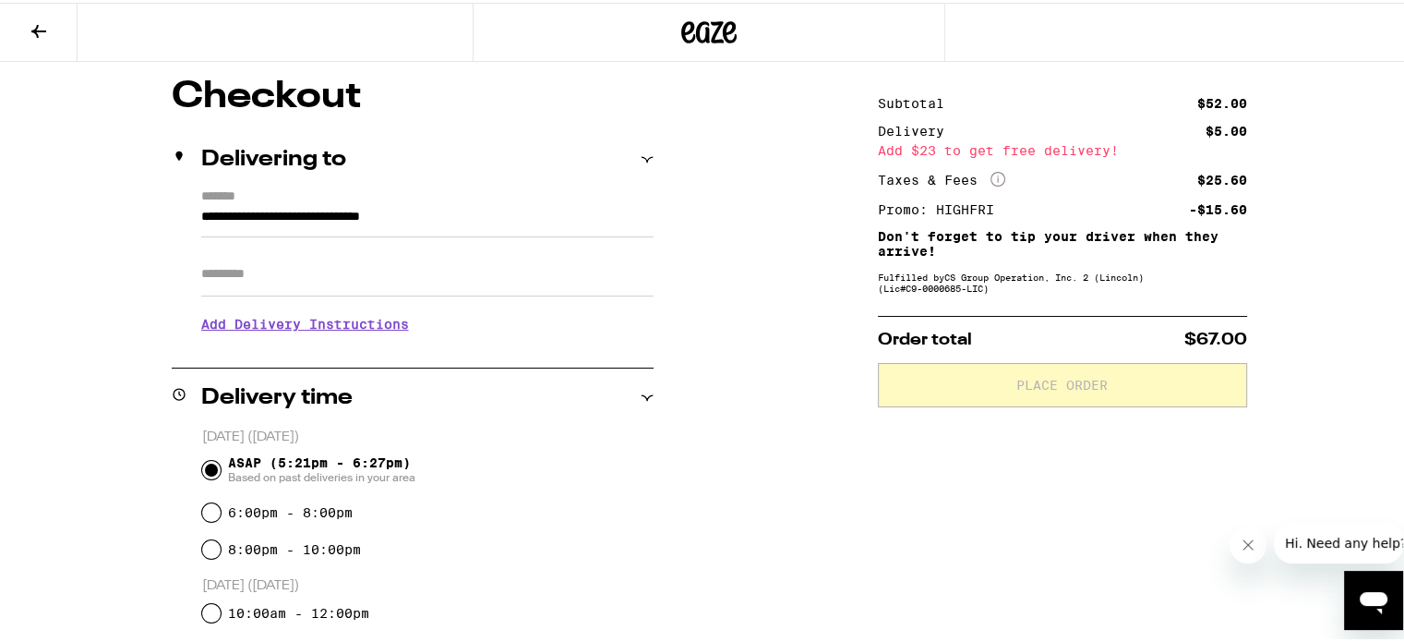
scroll to position [150, 0]
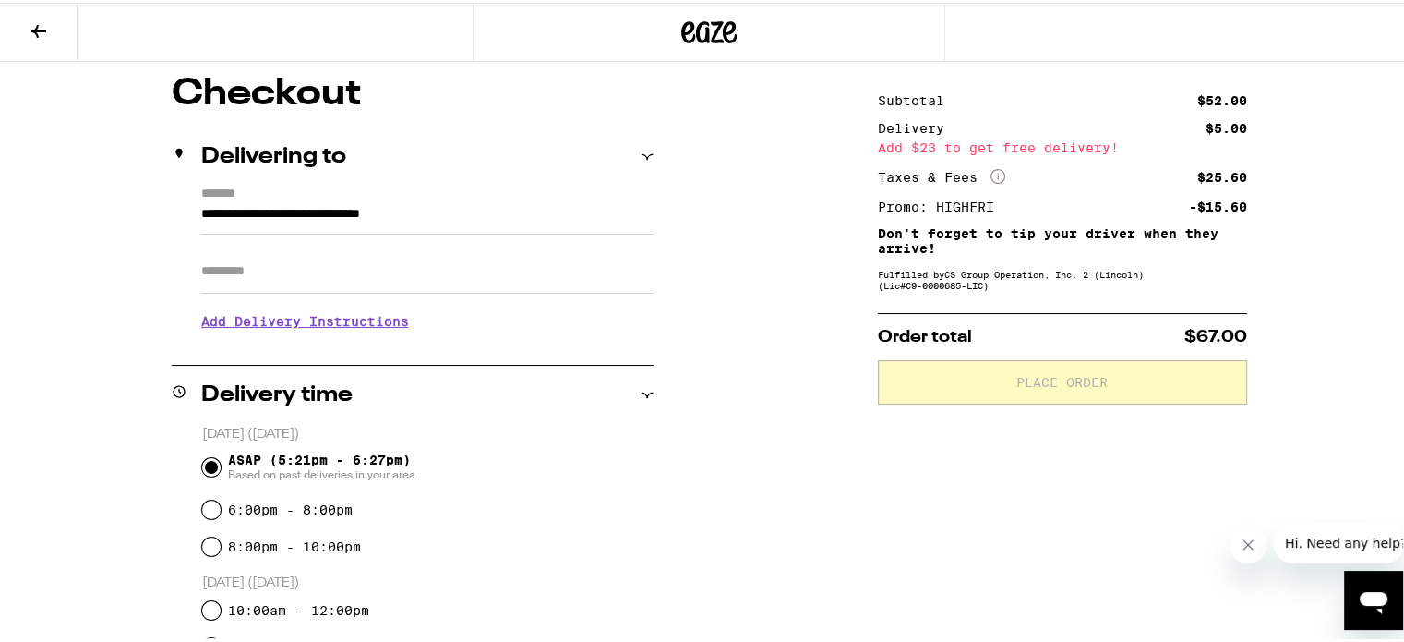
click at [299, 266] on input "Apt/Suite" at bounding box center [427, 268] width 452 height 44
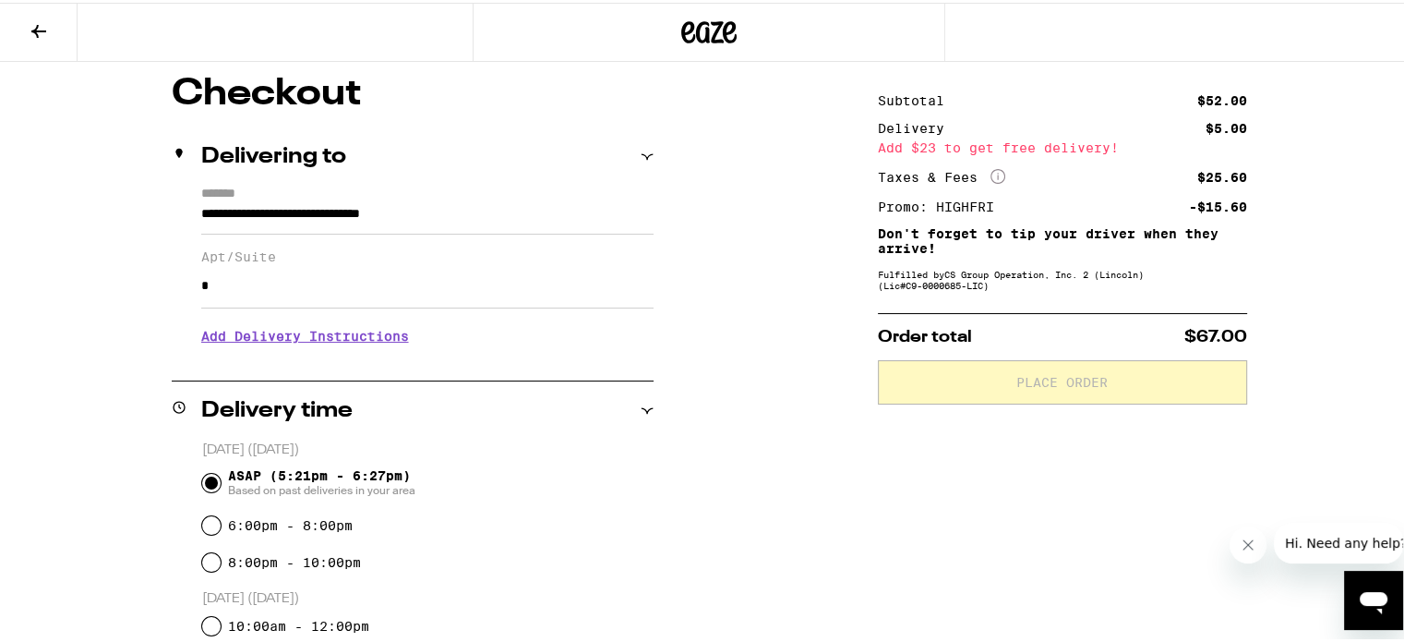
type input "*"
click at [775, 411] on div "**********" at bounding box center [708, 567] width 1329 height 988
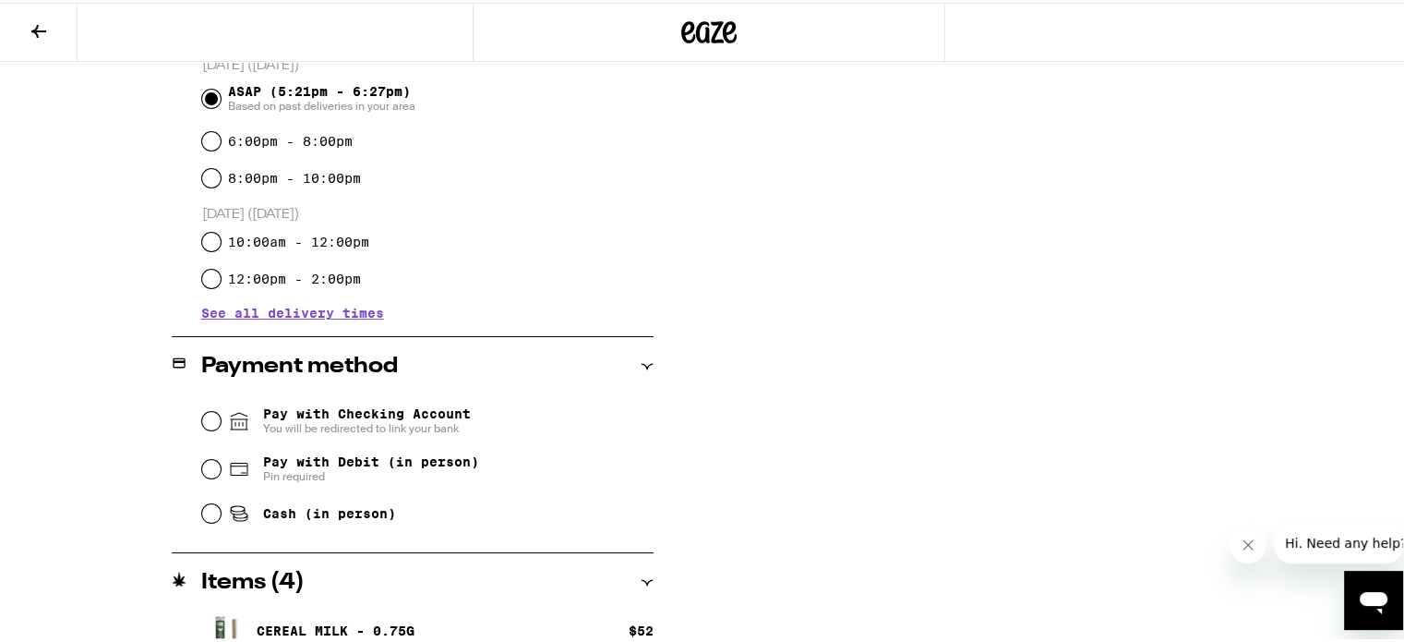
scroll to position [569, 0]
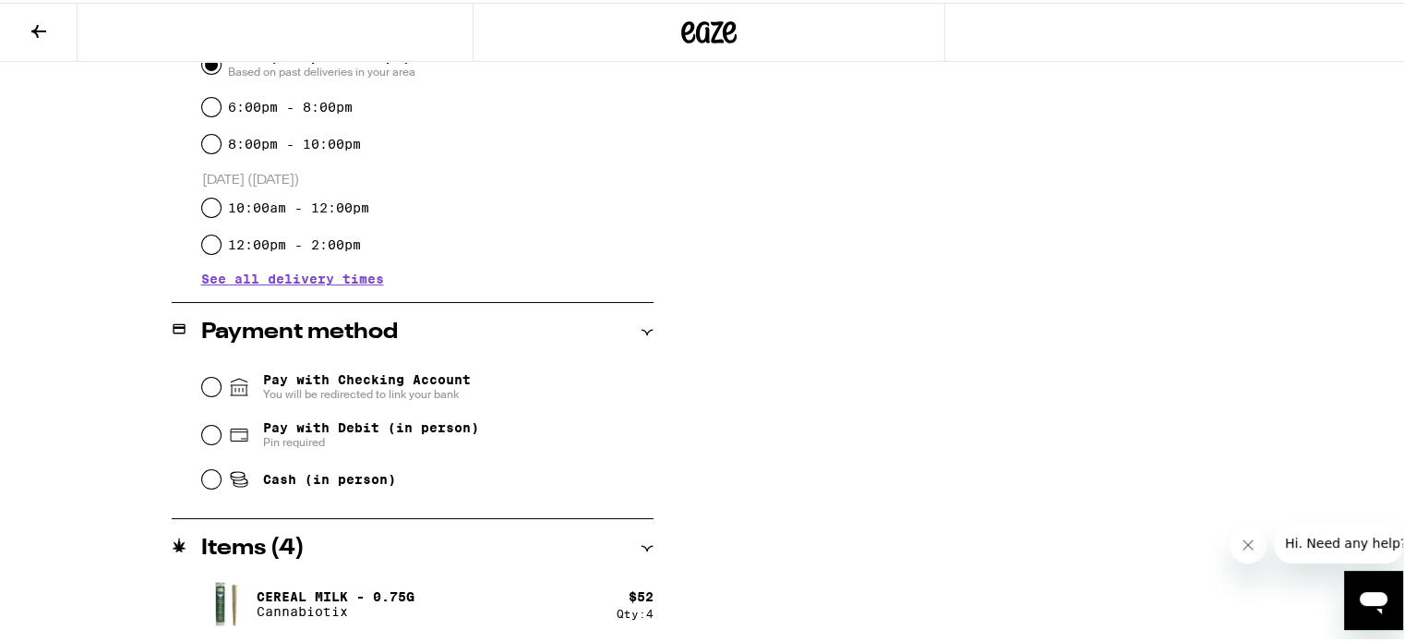
click at [309, 432] on span "Pay with Debit (in person)" at bounding box center [371, 424] width 216 height 15
click at [221, 432] on input "Pay with Debit (in person) Pin required" at bounding box center [211, 432] width 18 height 18
radio input "true"
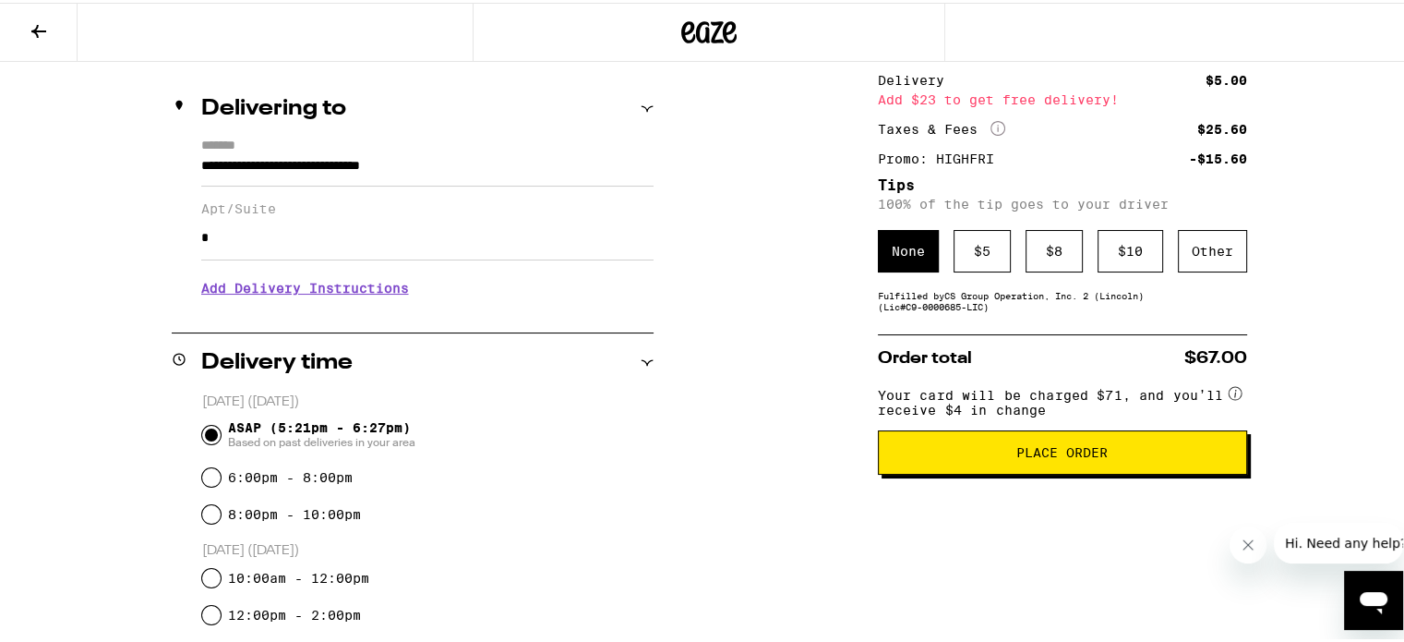
scroll to position [199, 0]
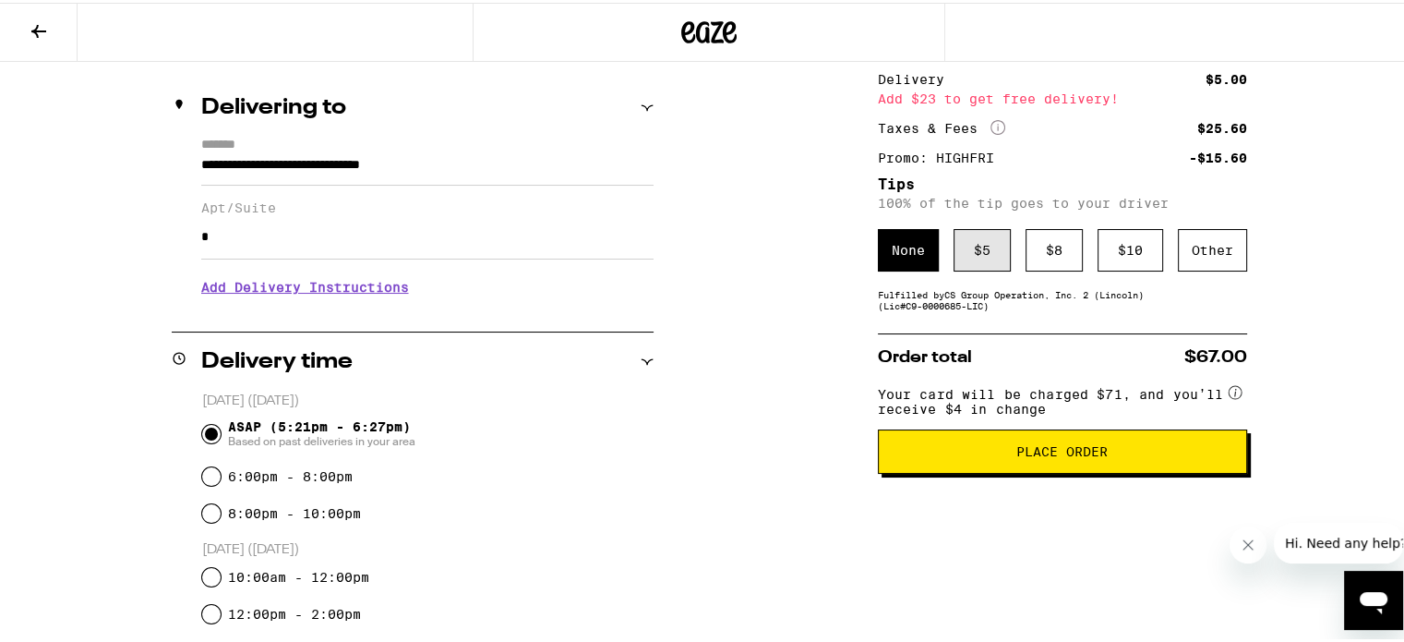
click at [956, 252] on div "$ 5" at bounding box center [982, 247] width 57 height 42
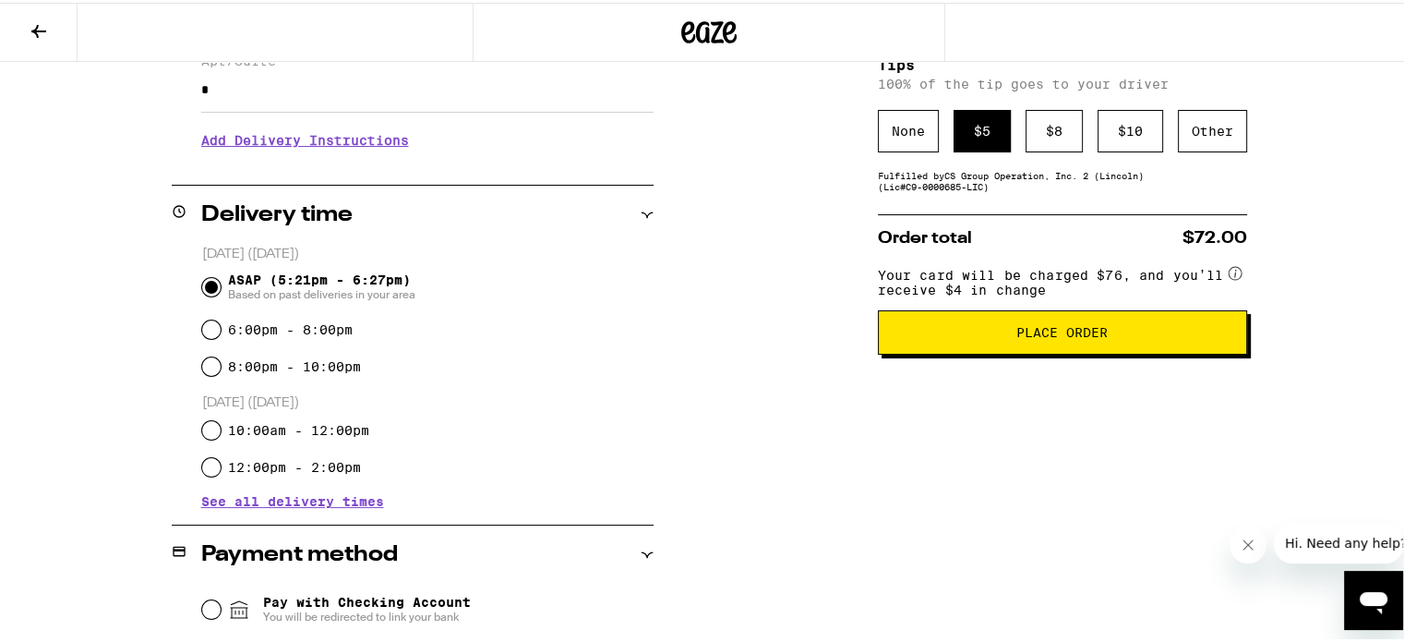
scroll to position [365, 0]
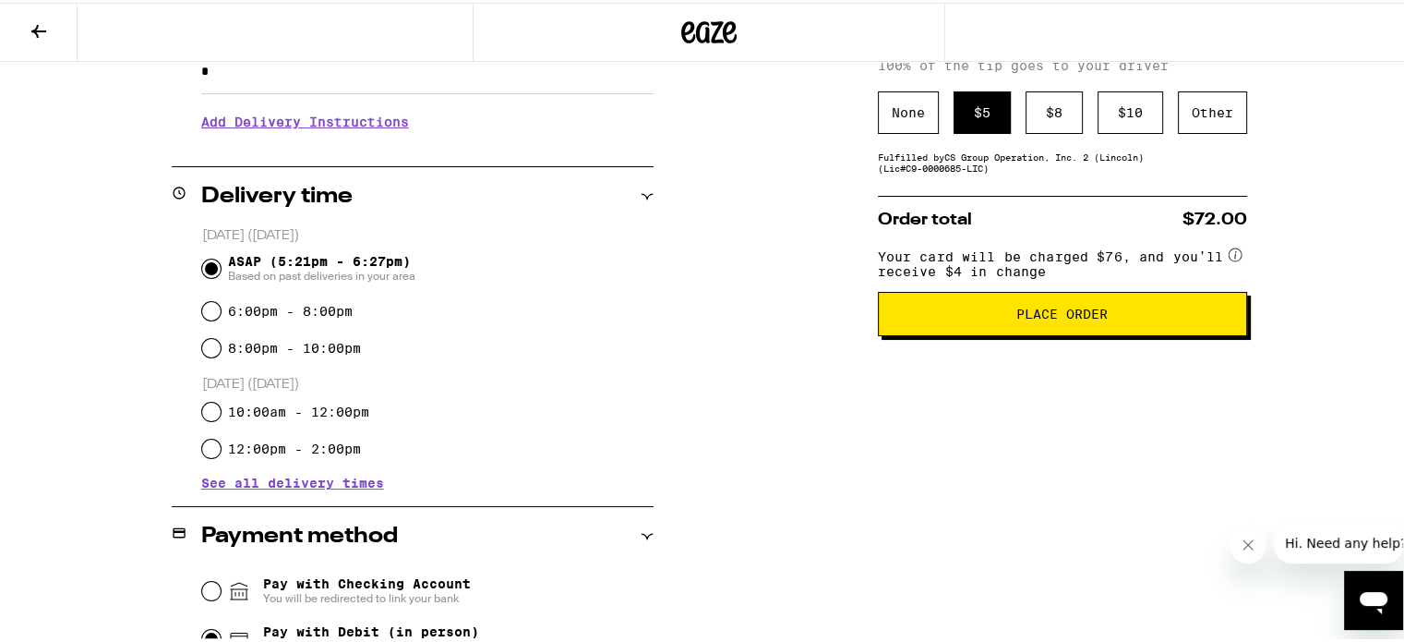
click at [970, 333] on button "Place Order" at bounding box center [1062, 311] width 369 height 44
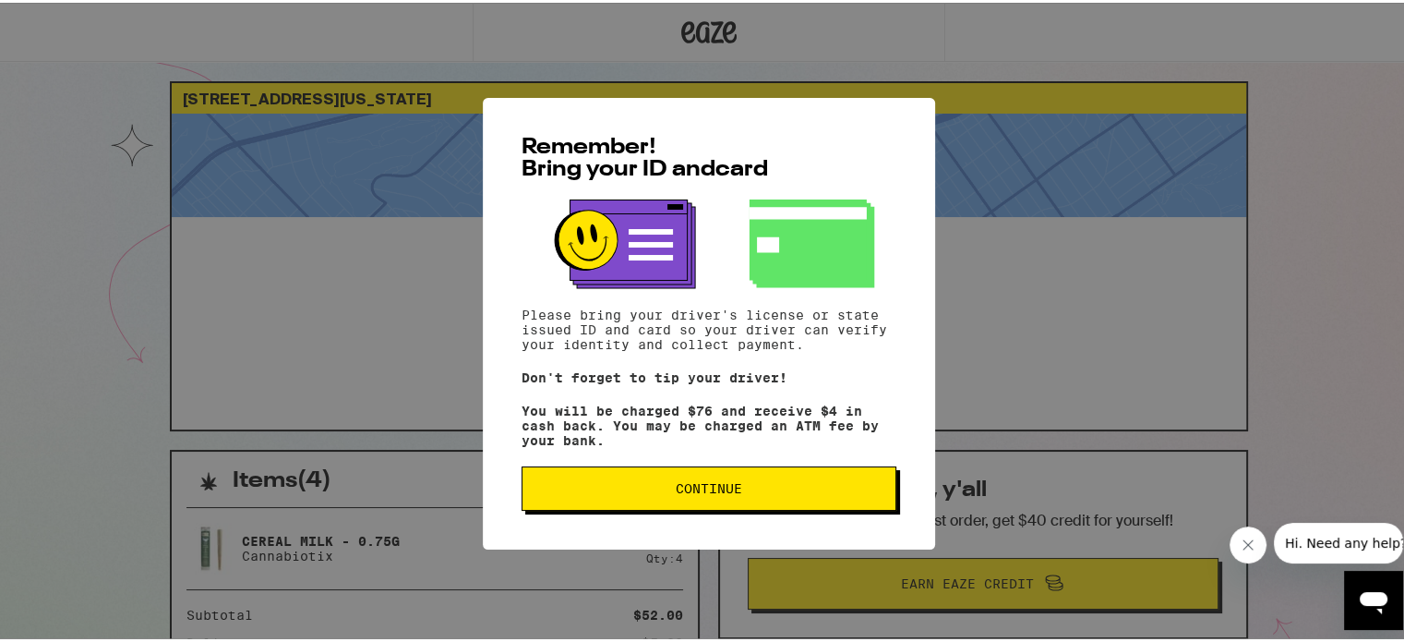
scroll to position [26, 0]
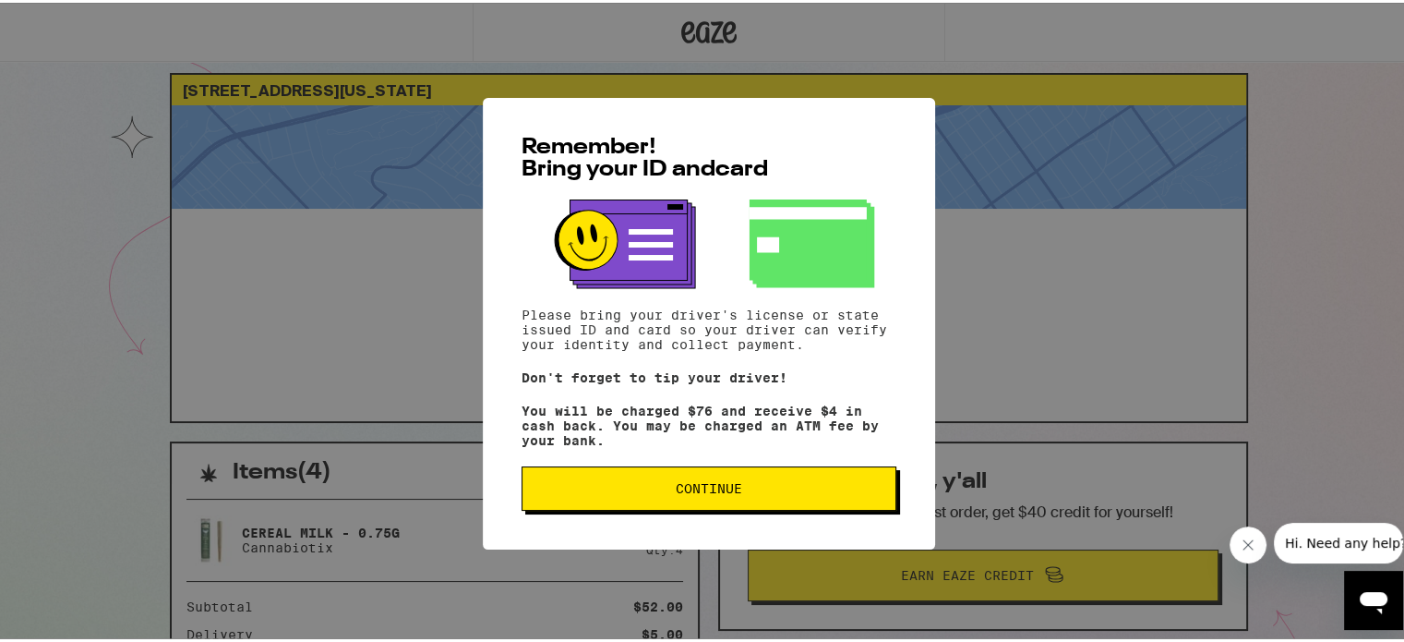
click at [713, 498] on button "Continue" at bounding box center [709, 485] width 375 height 44
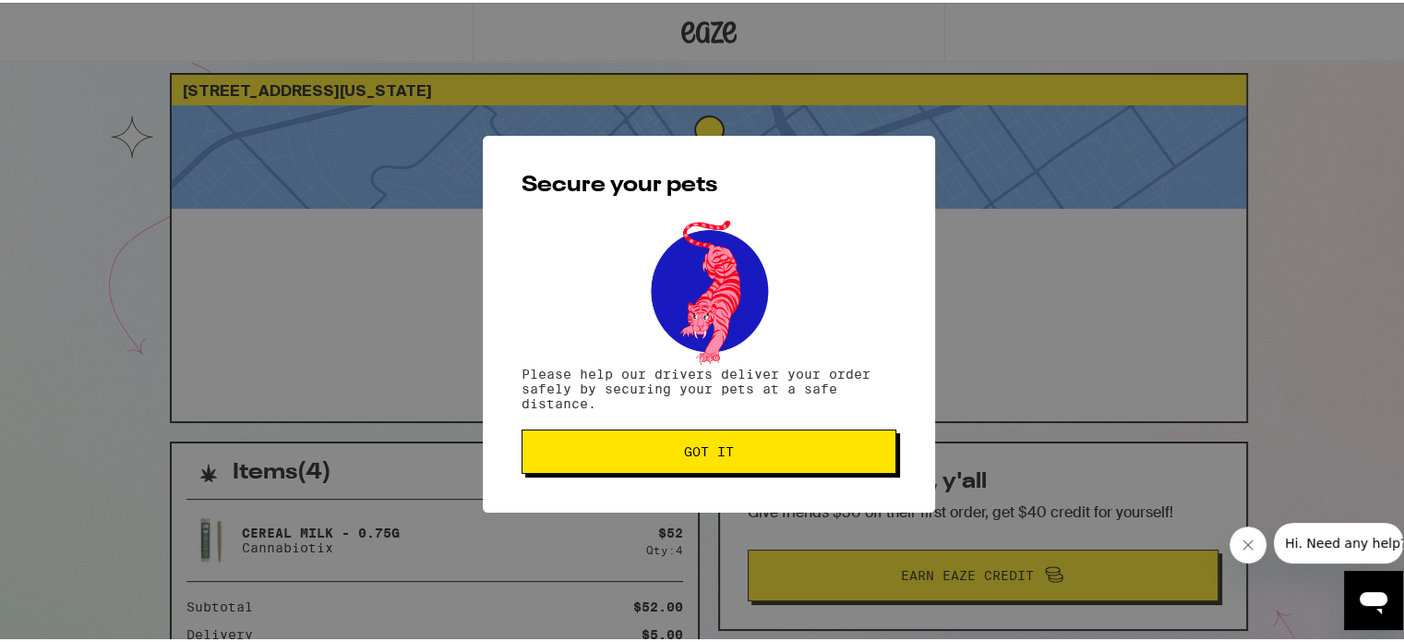
scroll to position [37, 0]
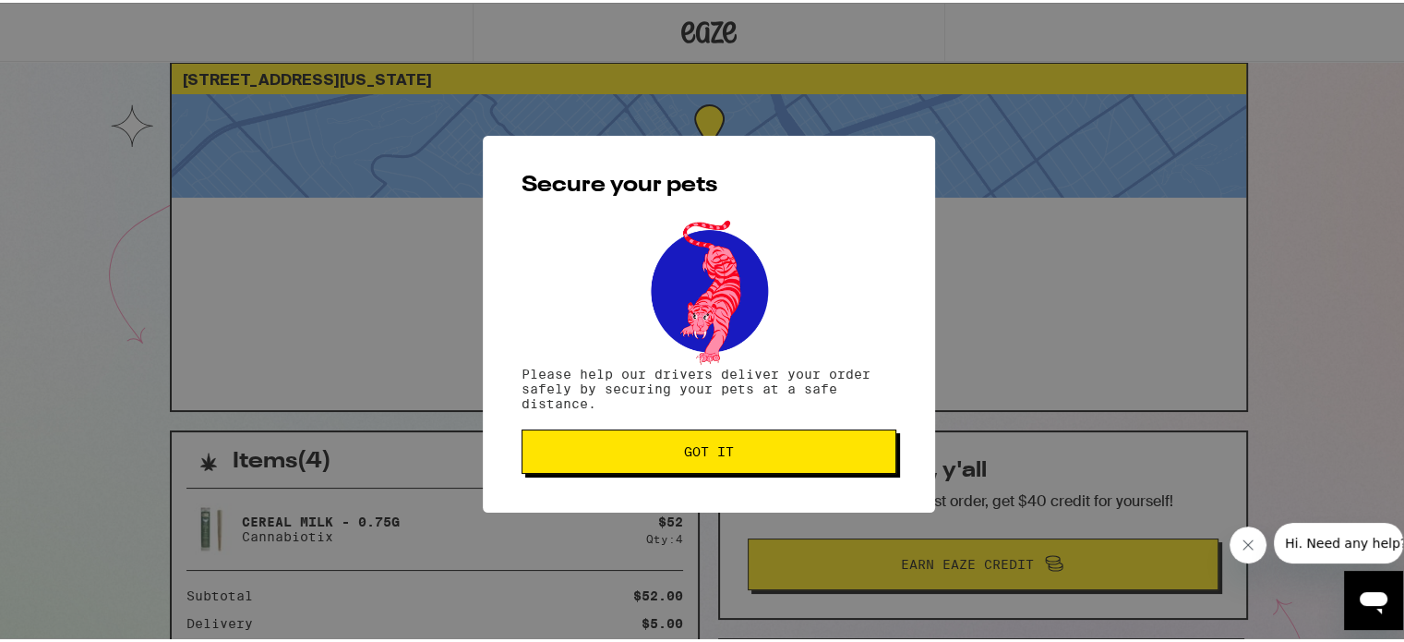
click at [711, 455] on span "Got it" at bounding box center [709, 448] width 50 height 13
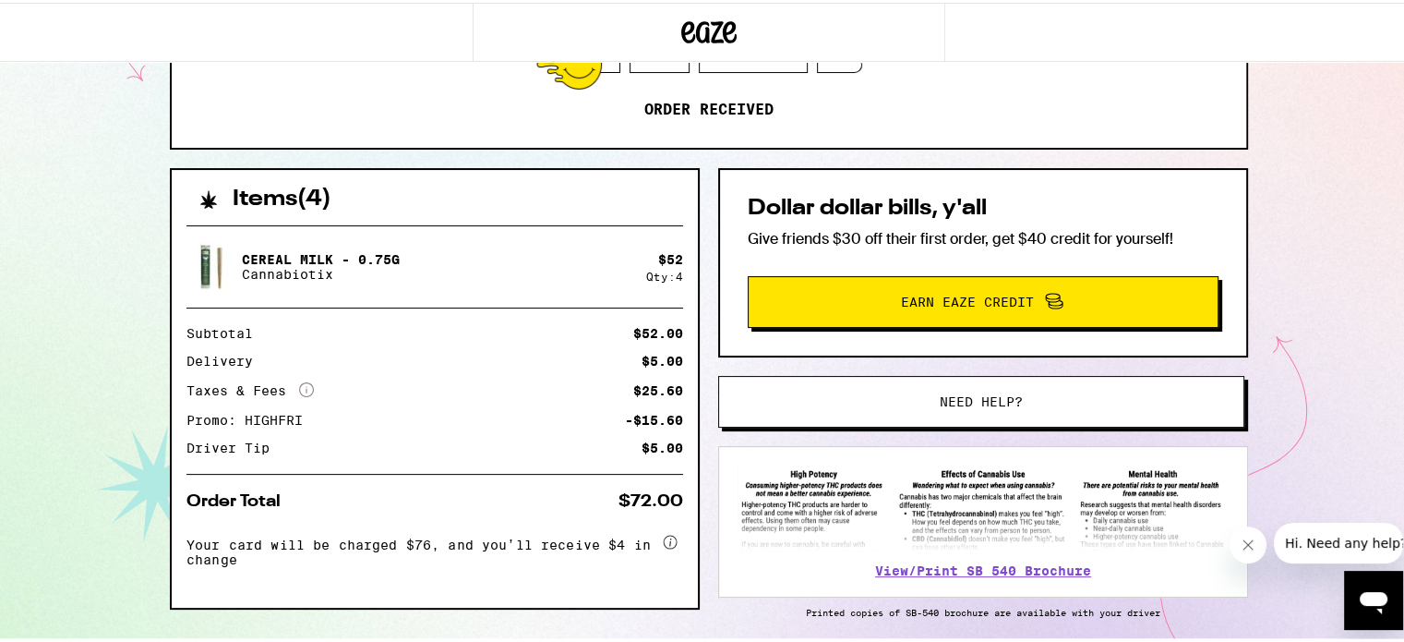
scroll to position [299, 0]
